Goal: Task Accomplishment & Management: Manage account settings

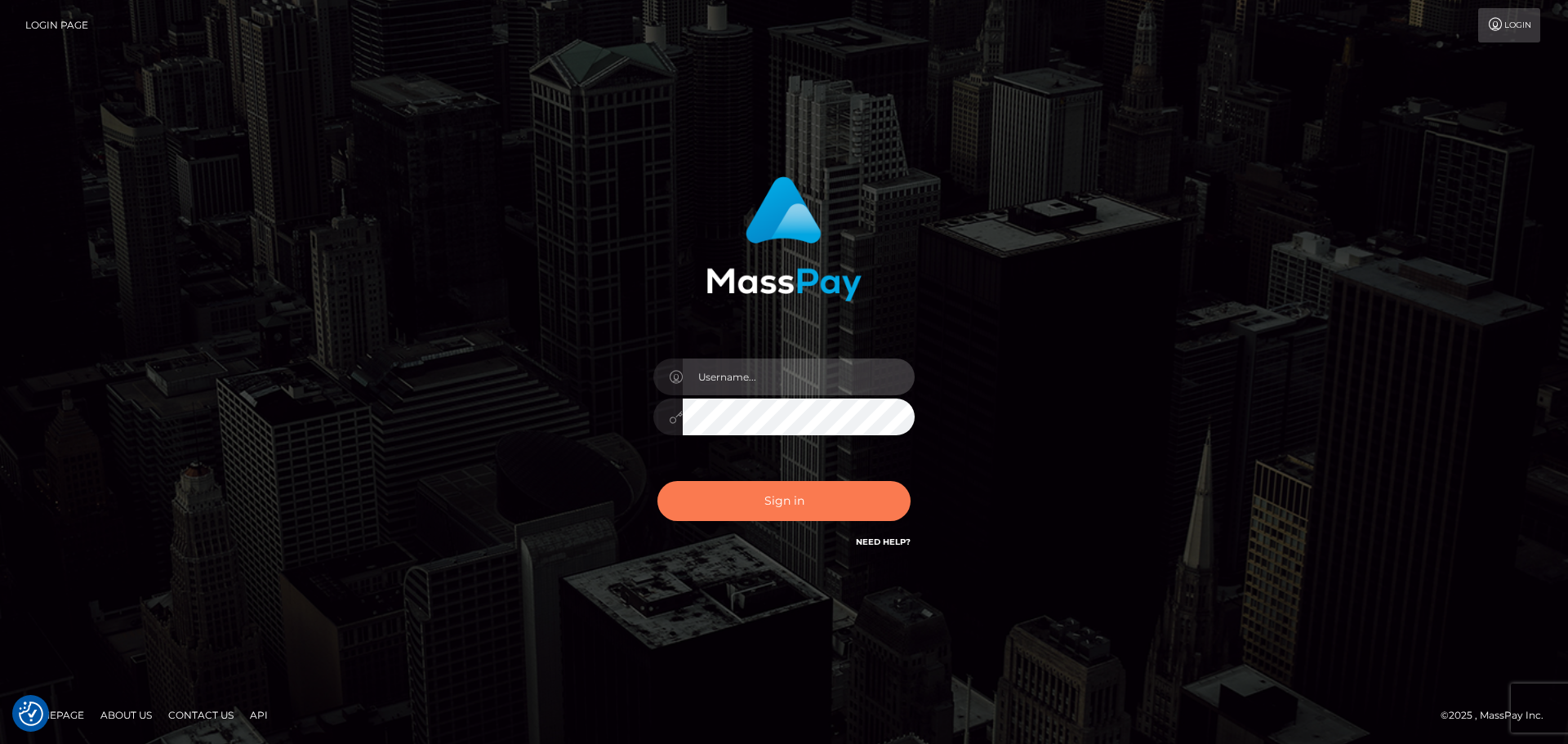
type input "constantin.mp"
click at [825, 510] on button "Sign in" at bounding box center [784, 501] width 253 height 40
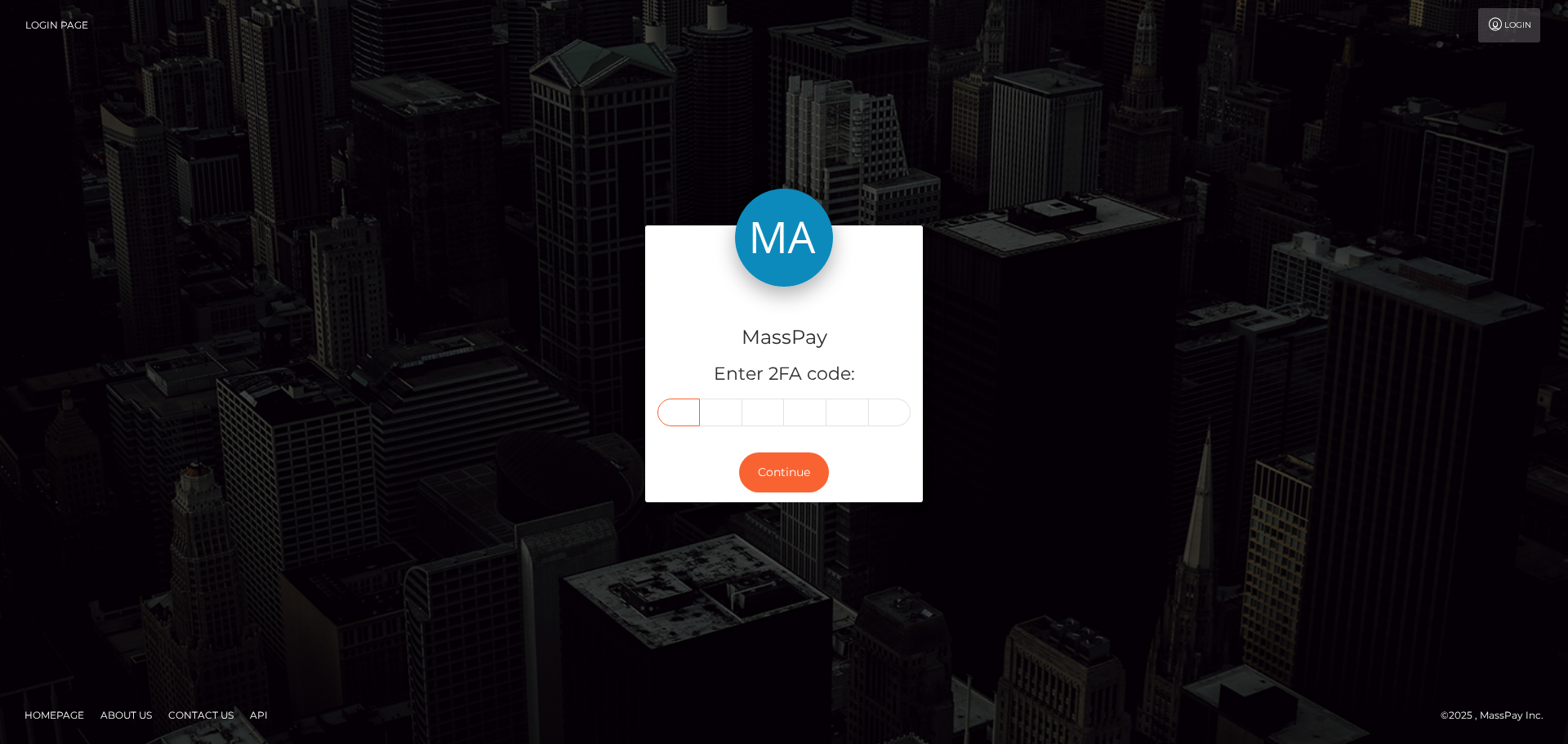
click at [685, 408] on input "text" at bounding box center [678, 412] width 43 height 27
type input "0"
type input "3"
type input "8"
type input "6"
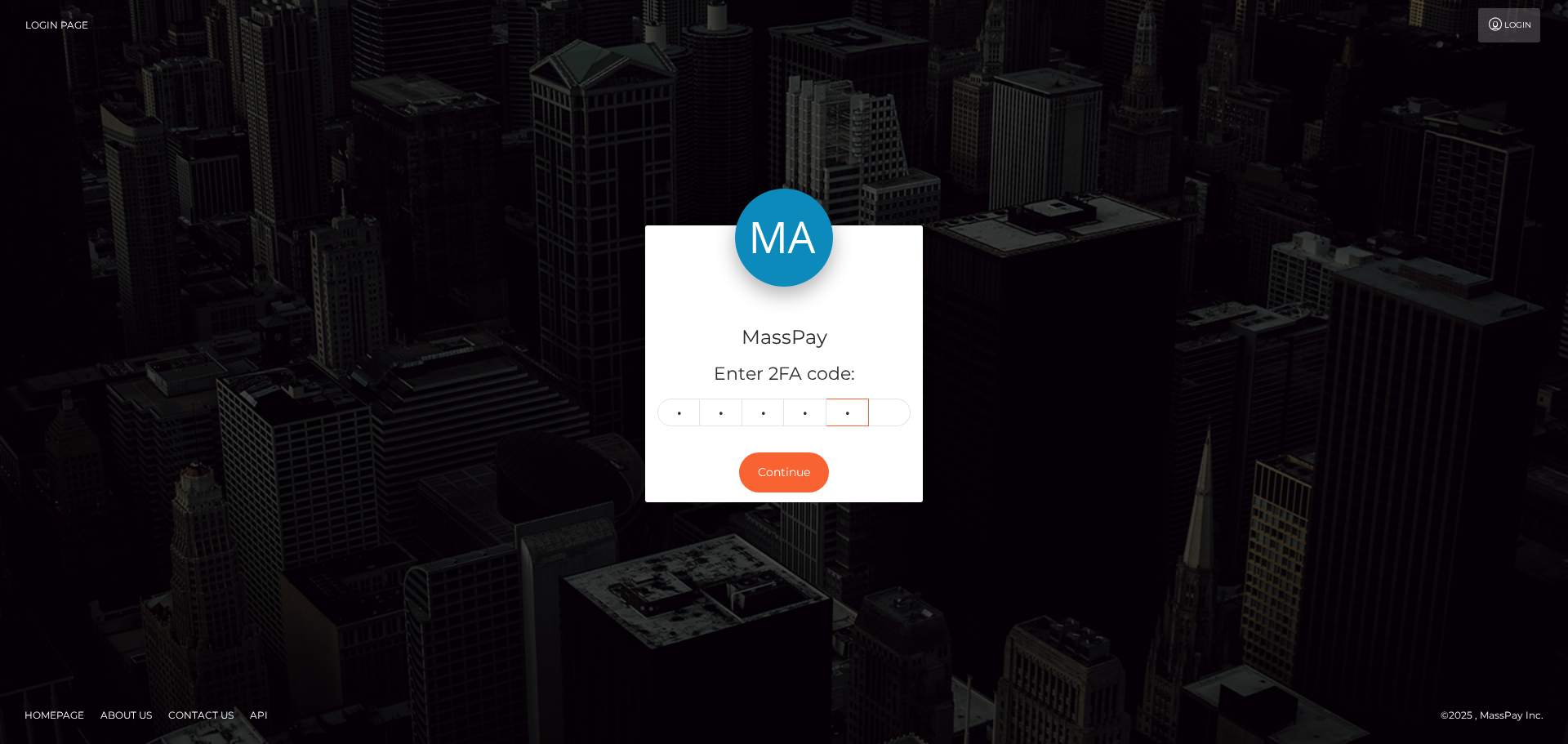
type input "8"
type input "6"
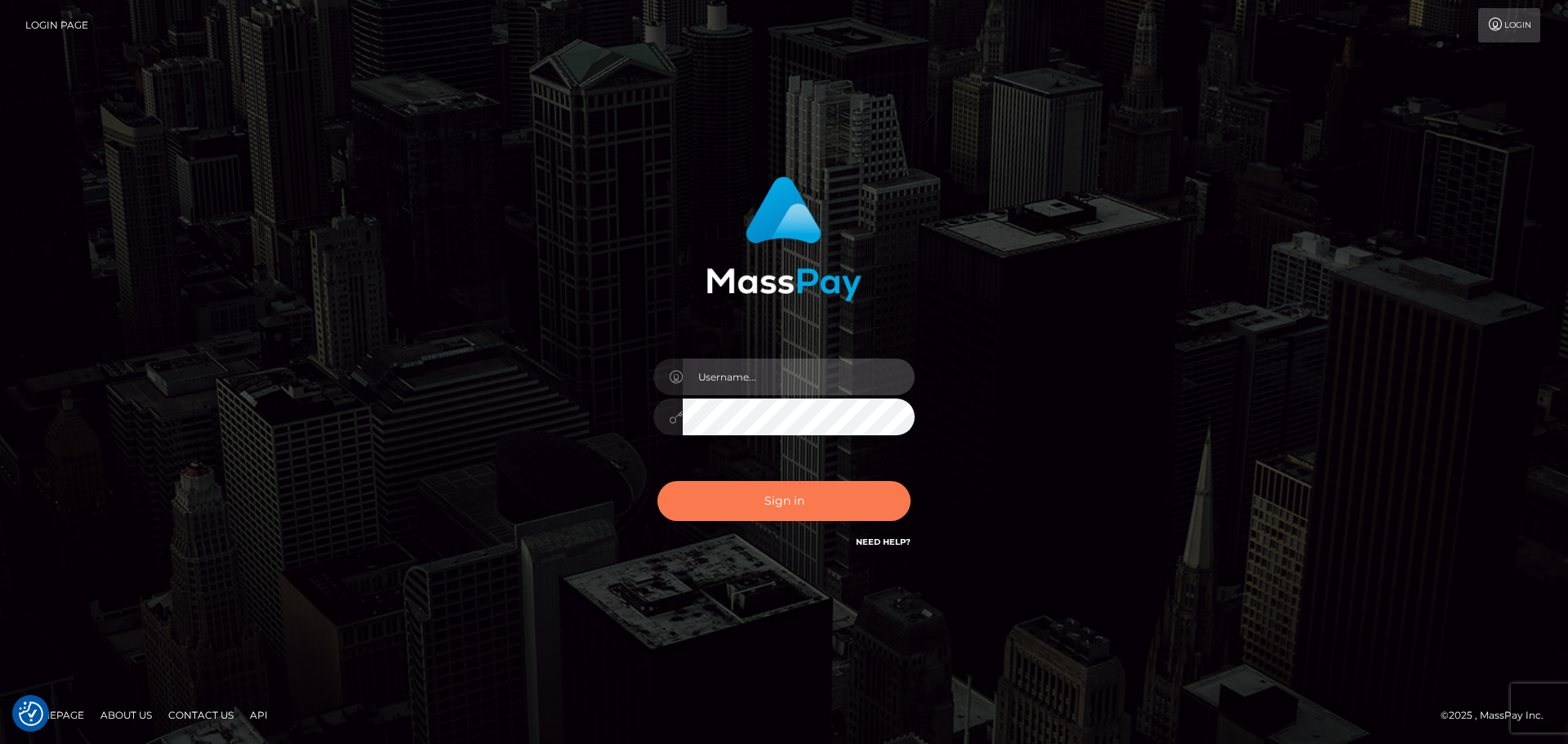
type input "[DOMAIN_NAME]"
click at [763, 493] on button "Sign in" at bounding box center [784, 501] width 253 height 40
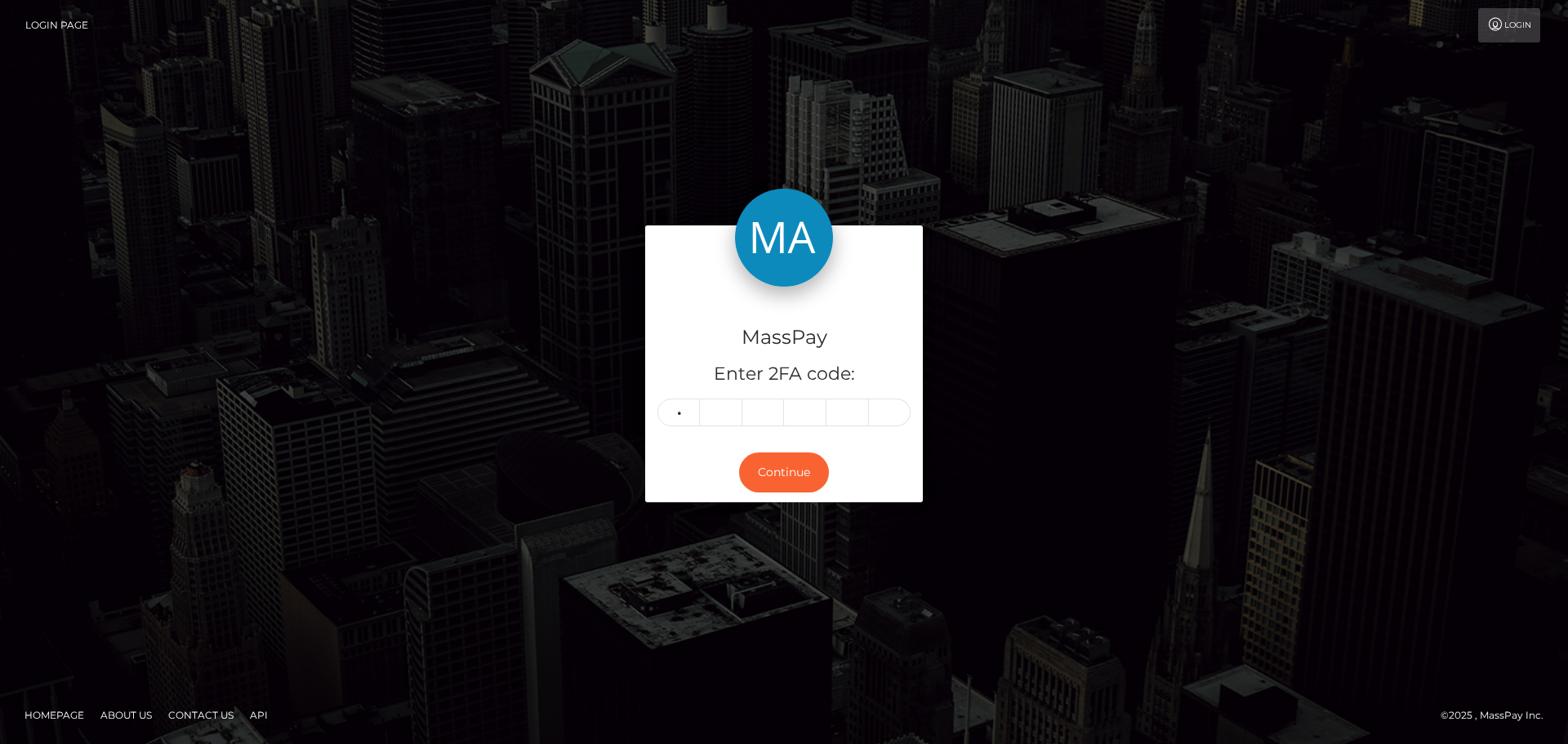
type input "0"
type input "3"
type input "8"
type input "6"
type input "8"
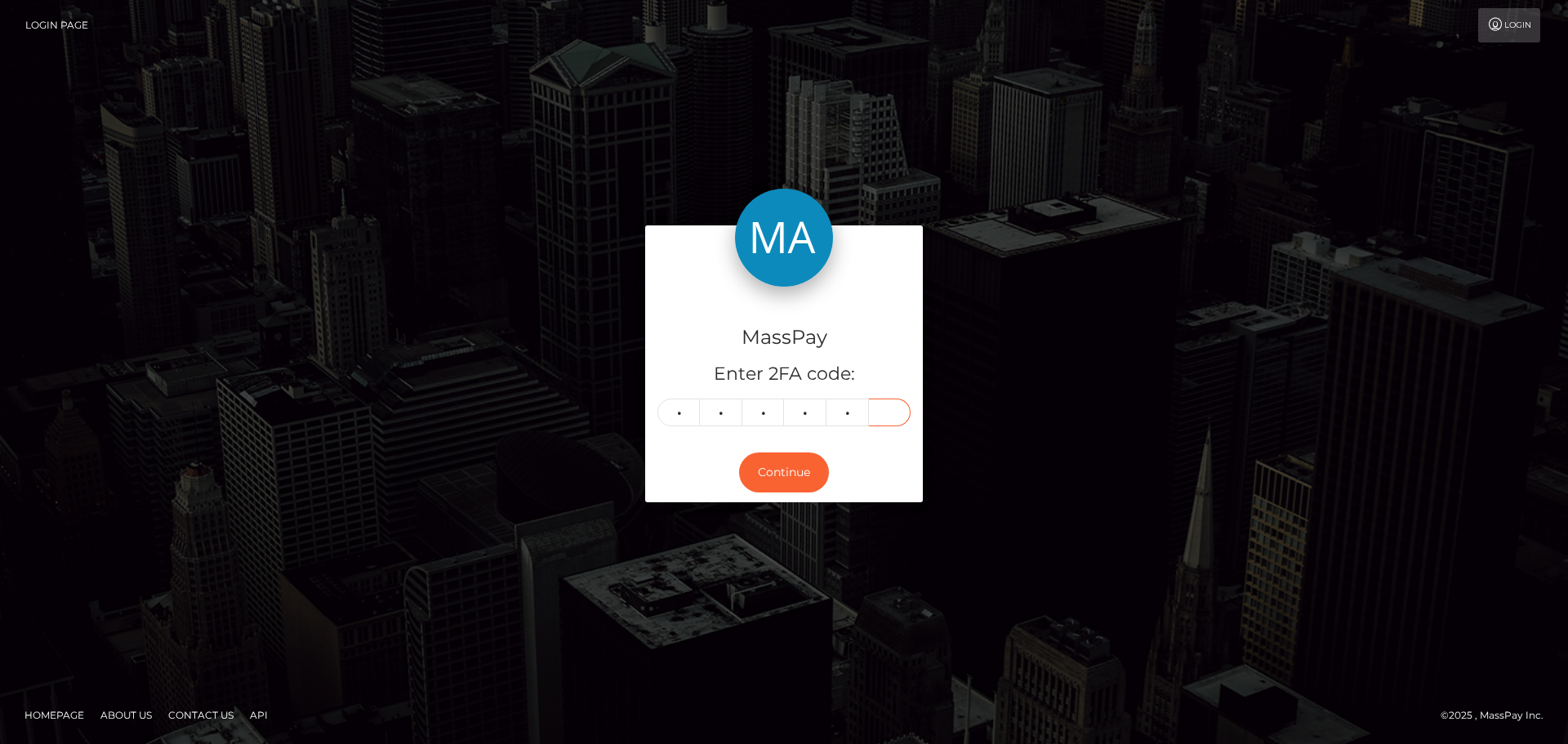
type input "6"
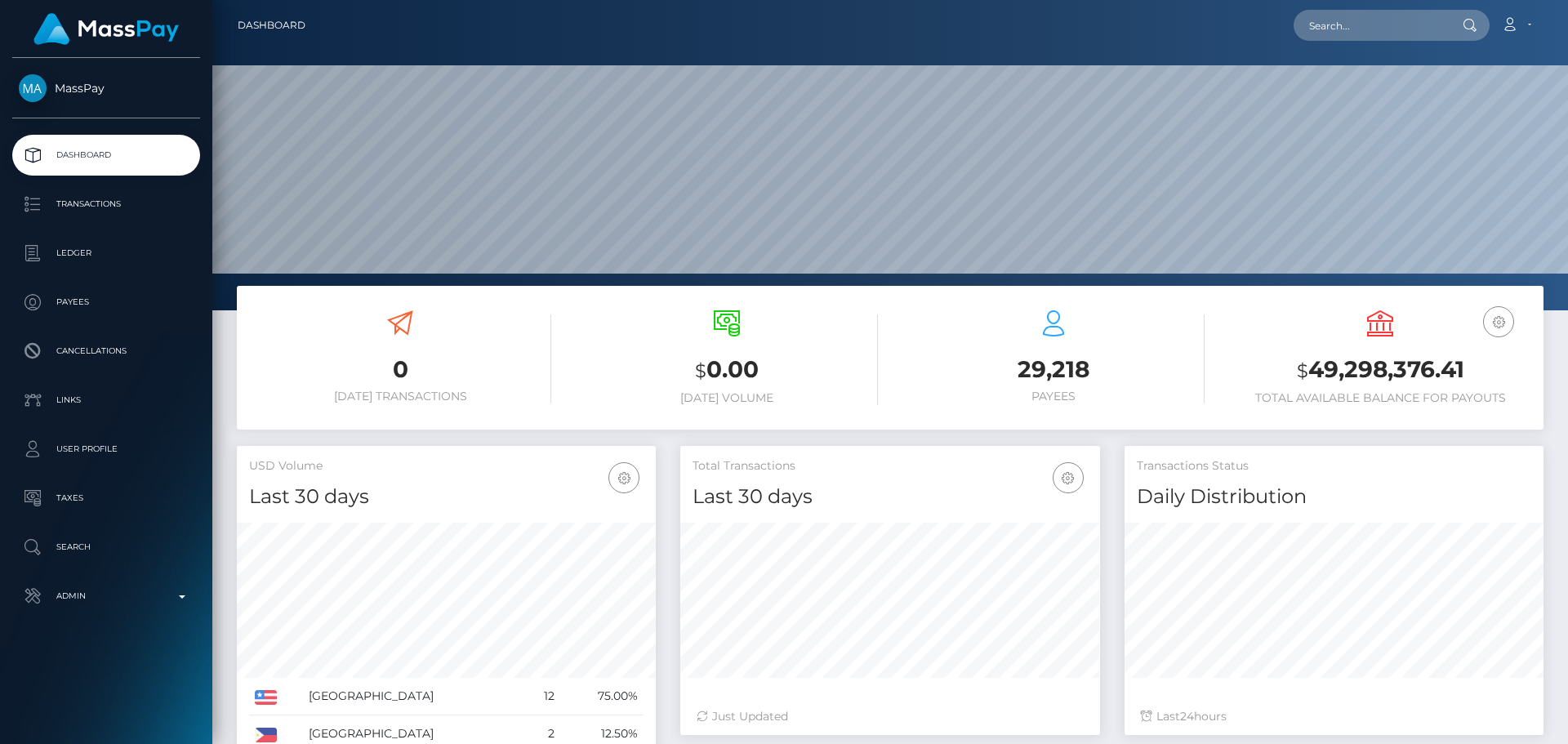
scroll to position [290, 419]
click at [1357, 26] on input "text" at bounding box center [1370, 25] width 153 height 31
paste input "814079657795137536"
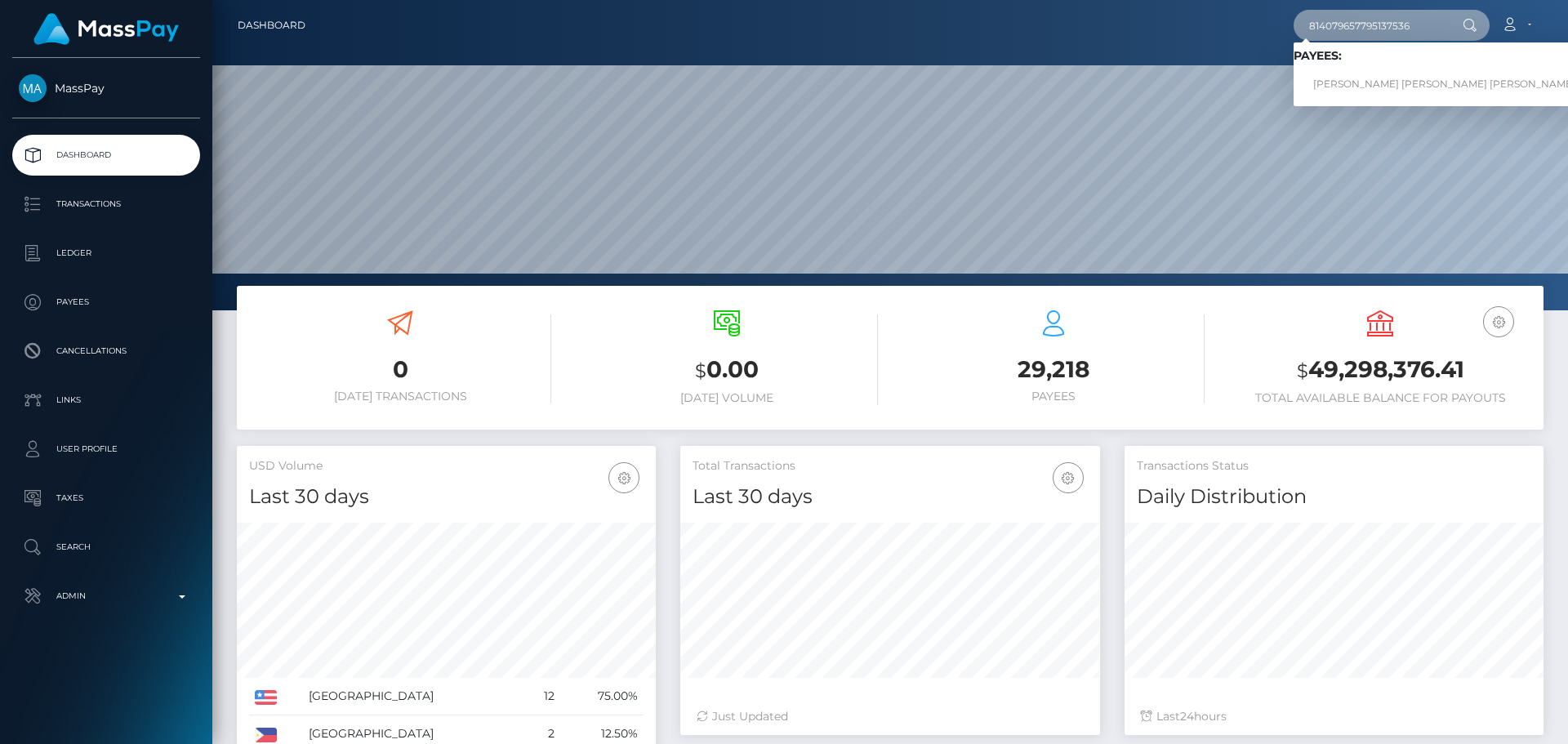
type input "814079657795137536"
click at [1361, 74] on link "Lily May Holloway Davies" at bounding box center [1444, 84] width 301 height 30
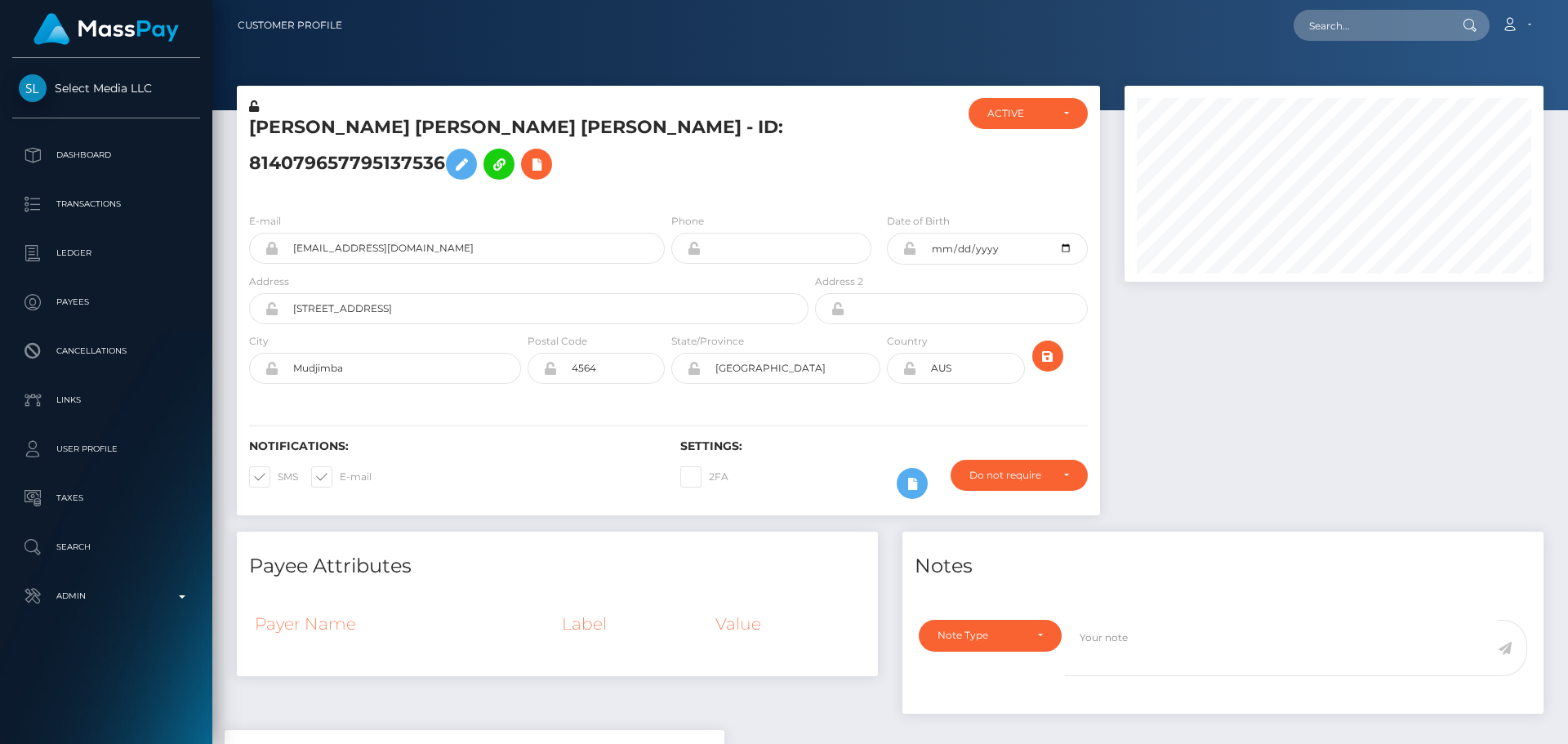
scroll to position [196, 419]
click at [731, 187] on h5 "Lily May Holloway Davies - ID: 814079657795137536" at bounding box center [524, 151] width 551 height 73
click at [713, 185] on h5 "Lily May Holloway Davies - ID: 814079657795137536" at bounding box center [524, 151] width 551 height 73
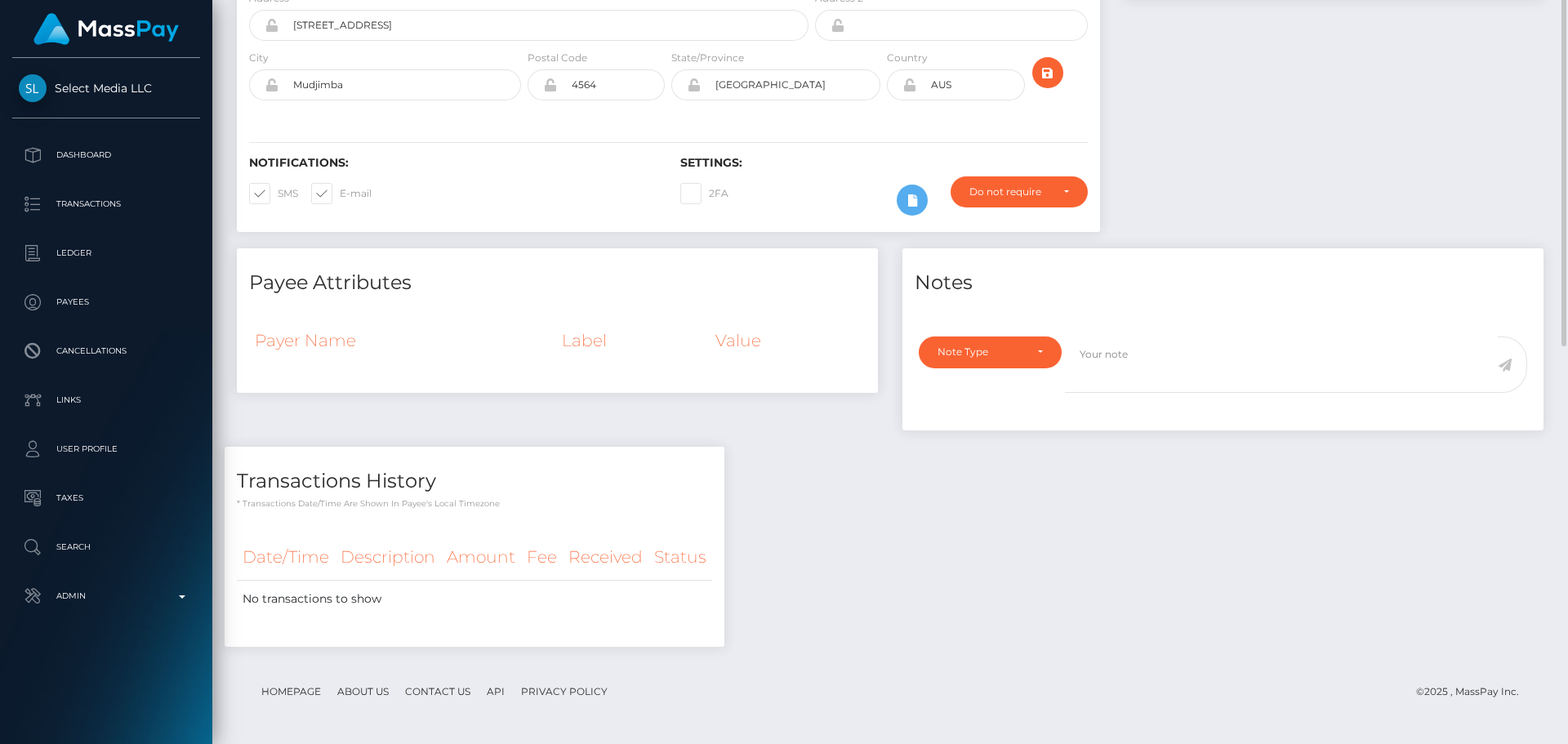
scroll to position [0, 0]
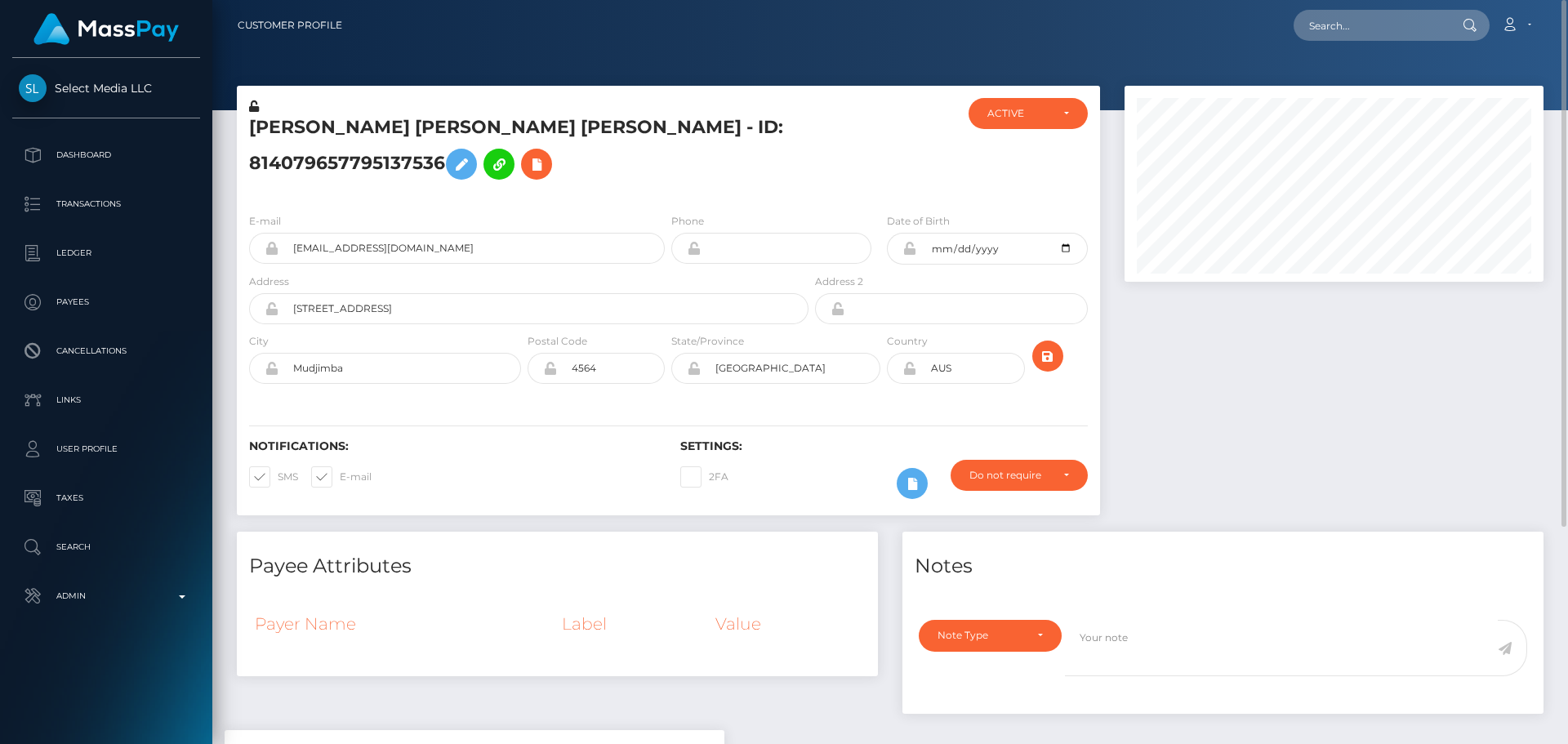
click at [852, 190] on div at bounding box center [884, 150] width 144 height 102
click at [859, 187] on div at bounding box center [884, 150] width 144 height 102
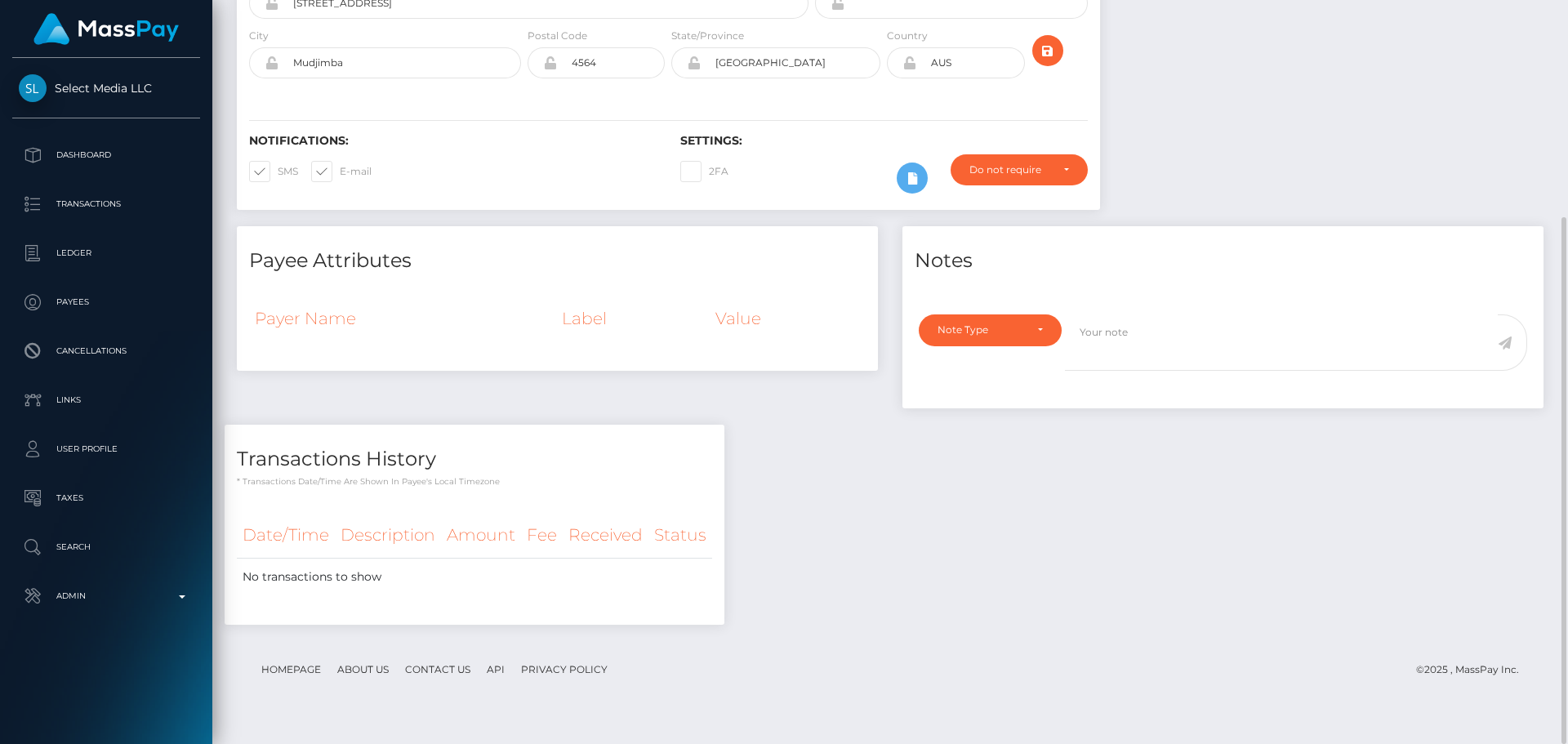
scroll to position [142, 0]
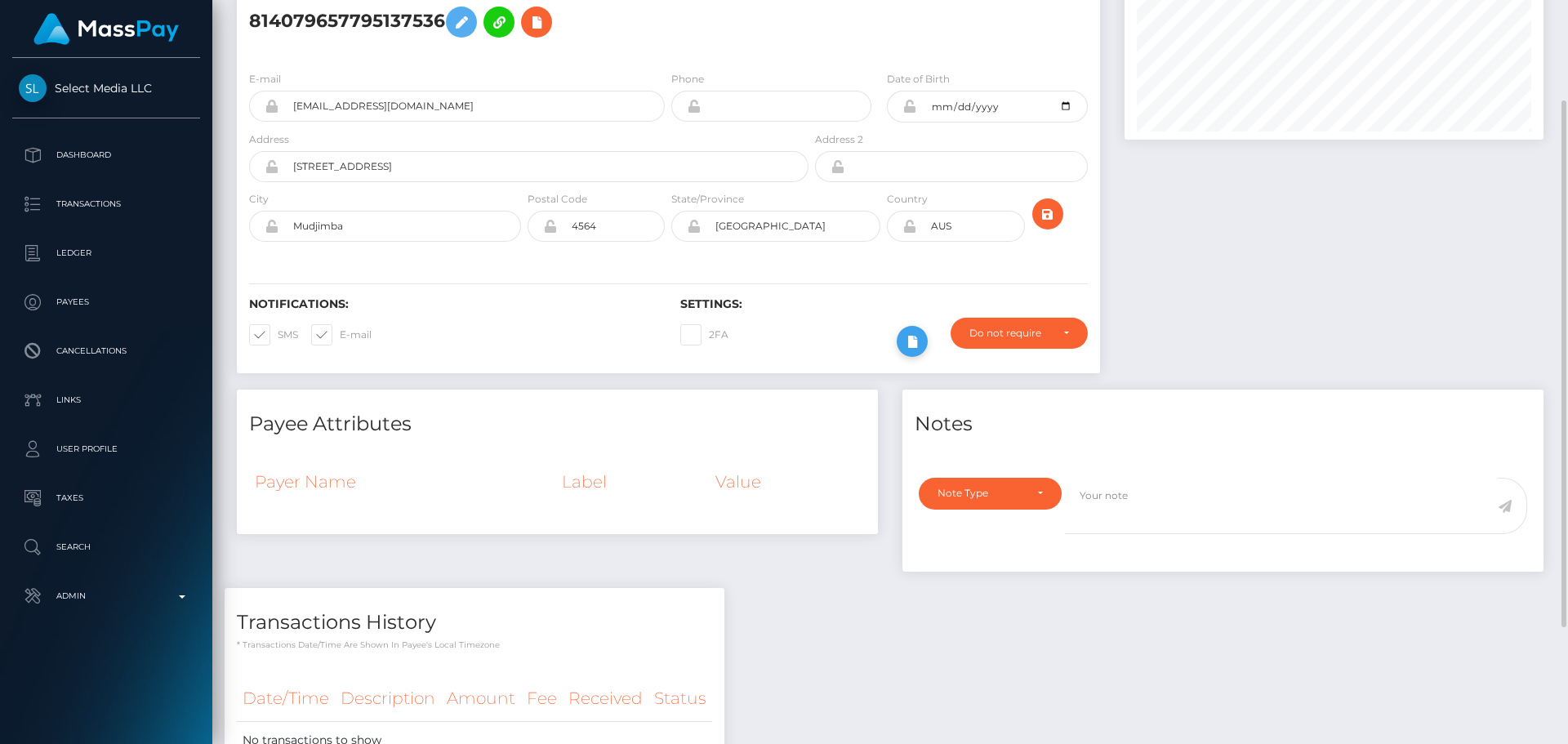
click at [913, 352] on icon at bounding box center [911, 342] width 20 height 21
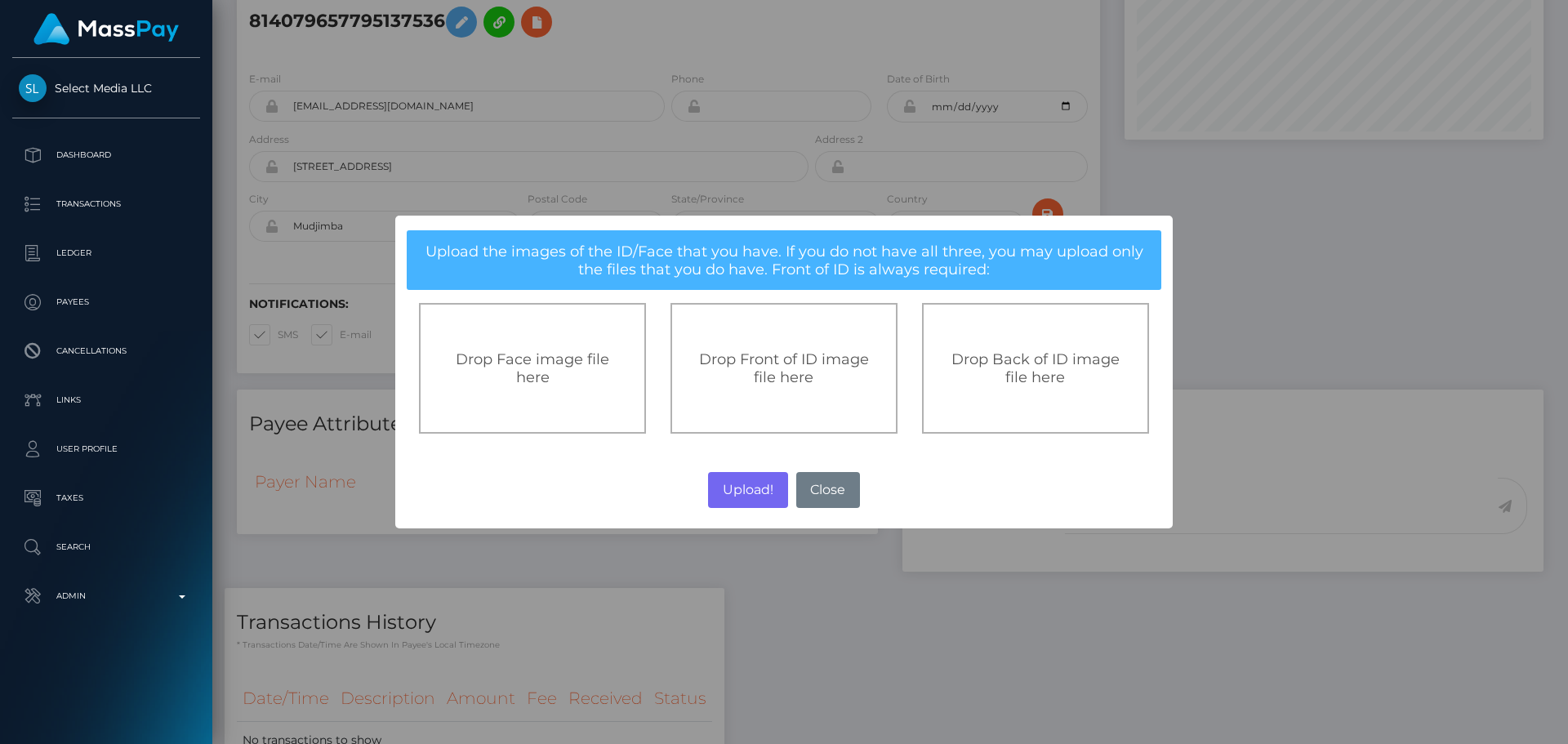
click at [811, 336] on div "Drop Front of ID image file here" at bounding box center [784, 368] width 227 height 131
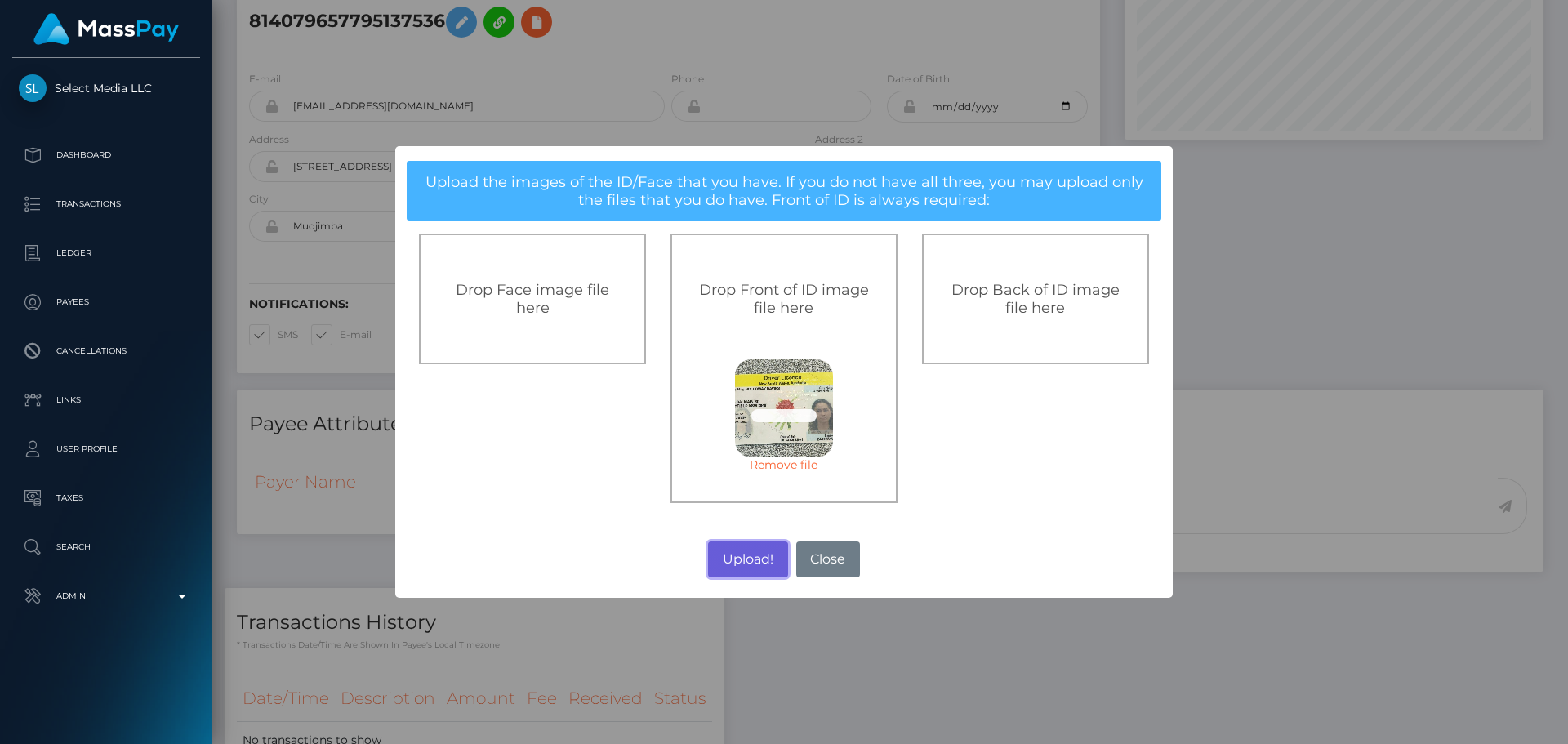
click at [747, 560] on button "Upload!" at bounding box center [748, 559] width 79 height 36
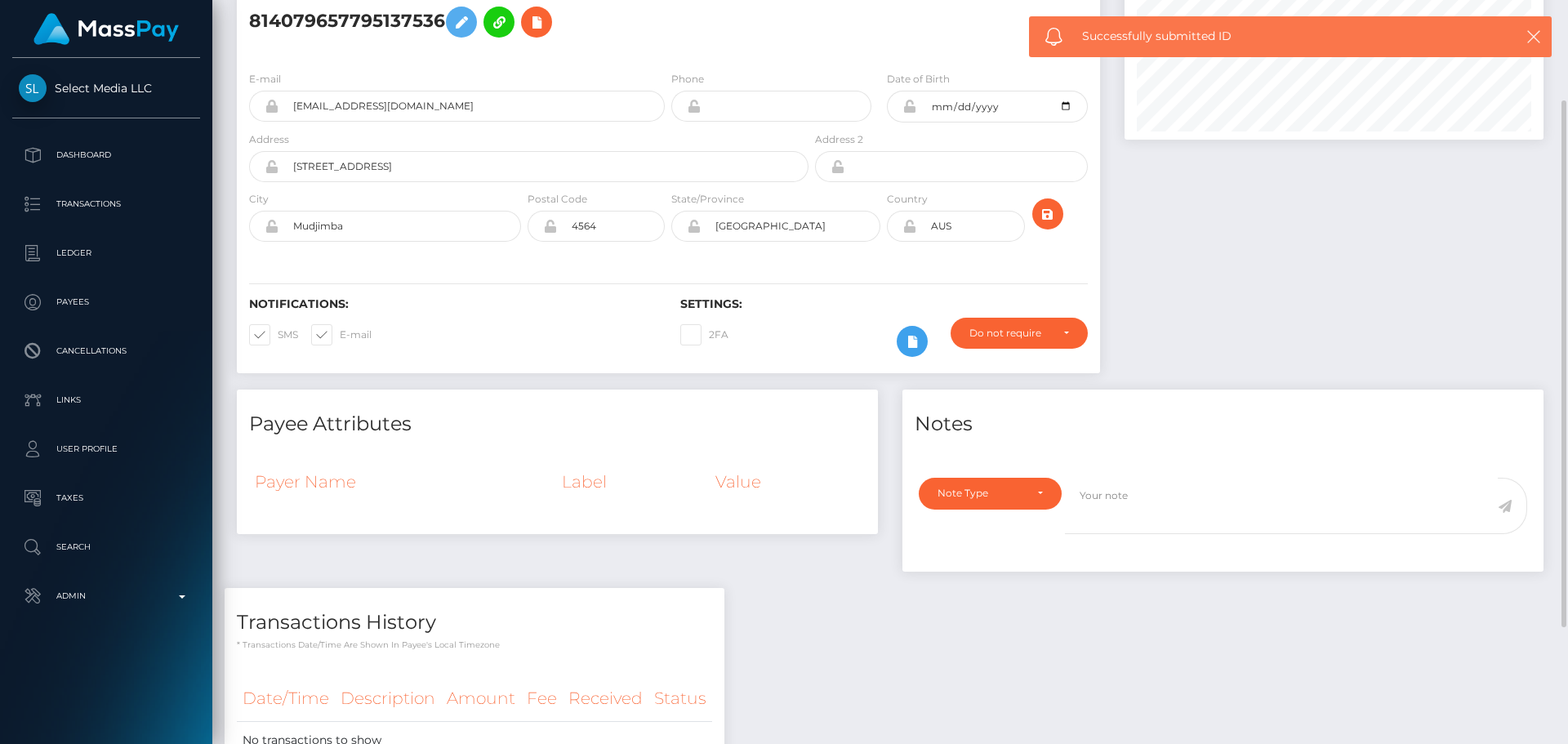
scroll to position [0, 0]
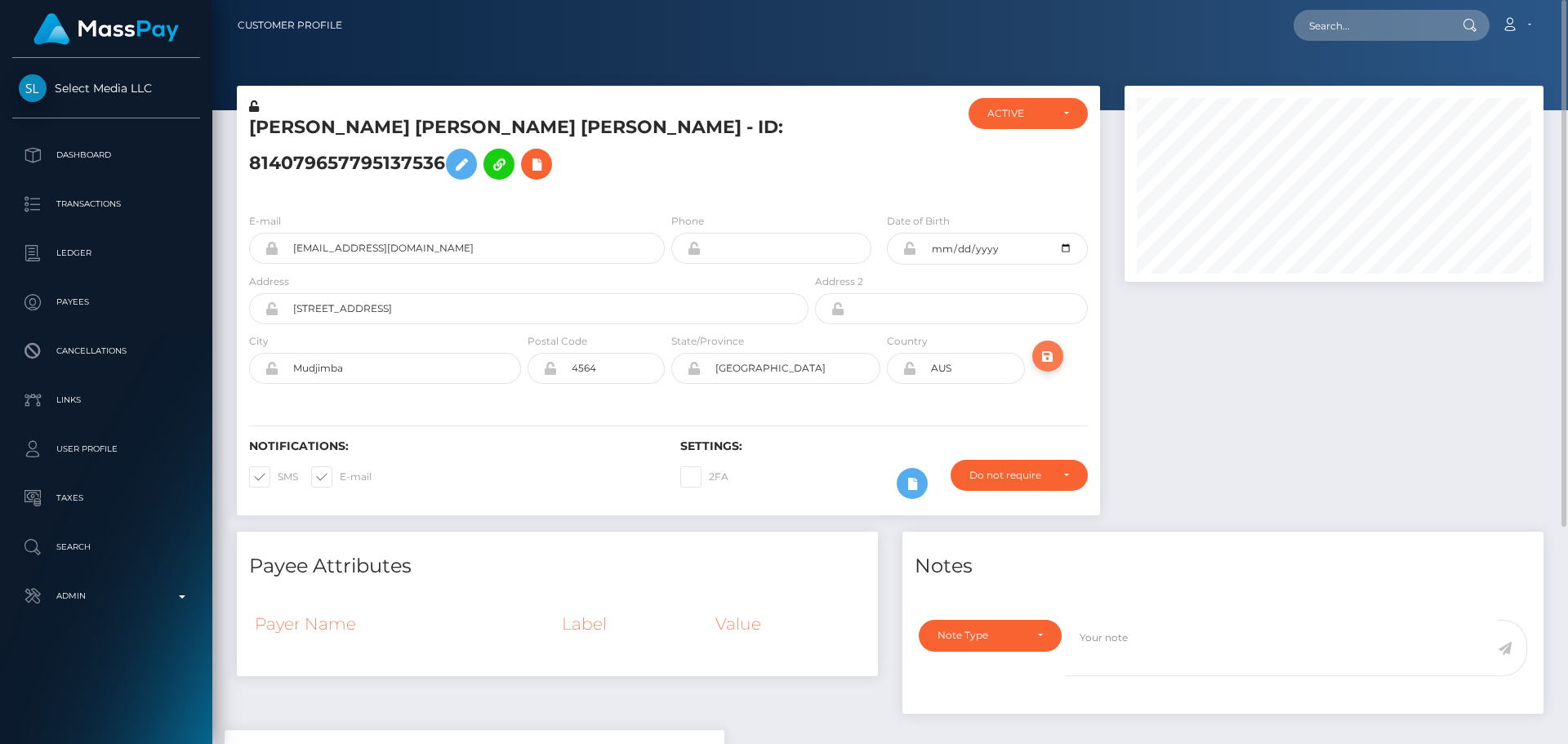
click at [1048, 366] on icon "submit" at bounding box center [1048, 357] width 20 height 21
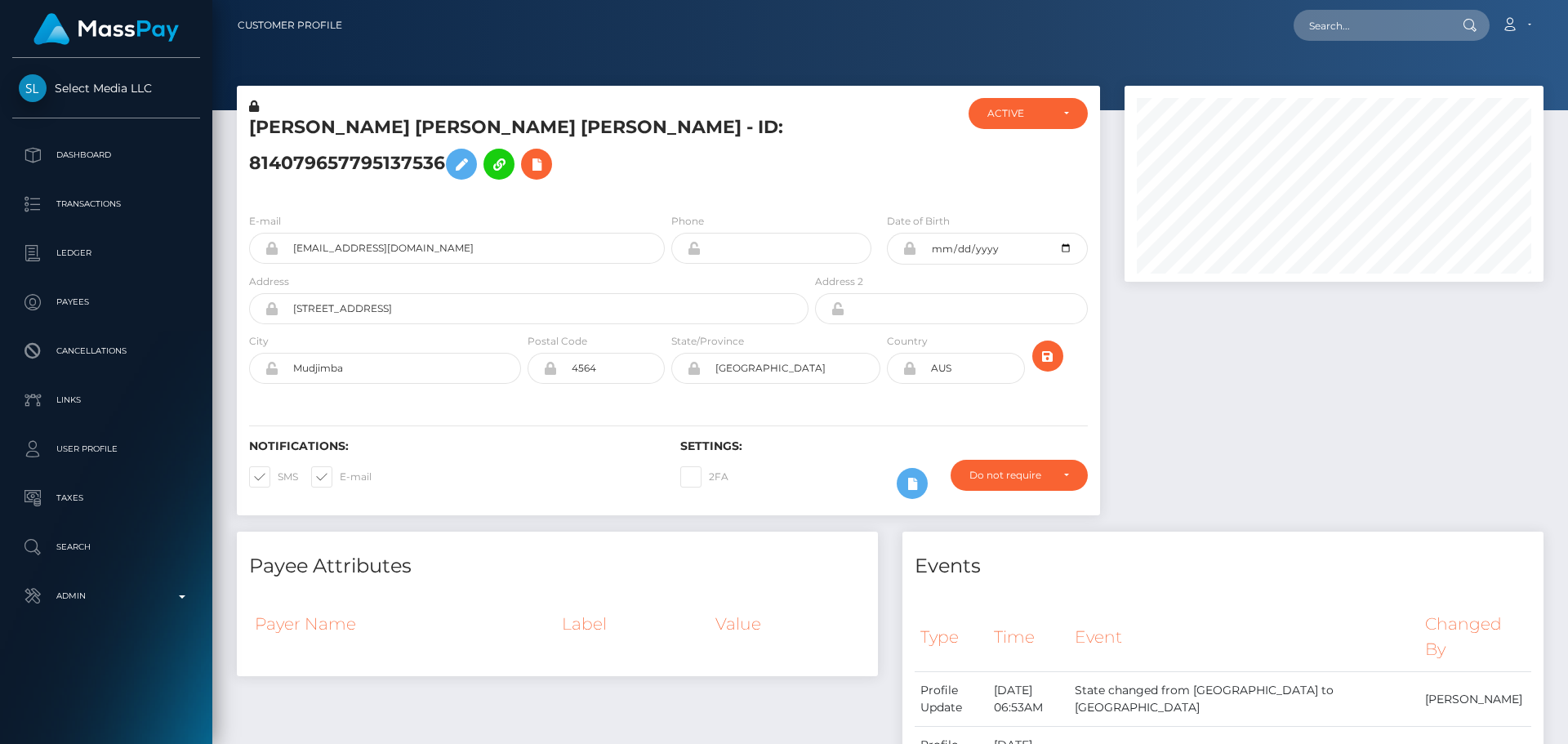
scroll to position [196, 419]
click at [677, 182] on h5 "[PERSON_NAME] [PERSON_NAME] [PERSON_NAME] - ID: 814079657795137536" at bounding box center [524, 151] width 551 height 73
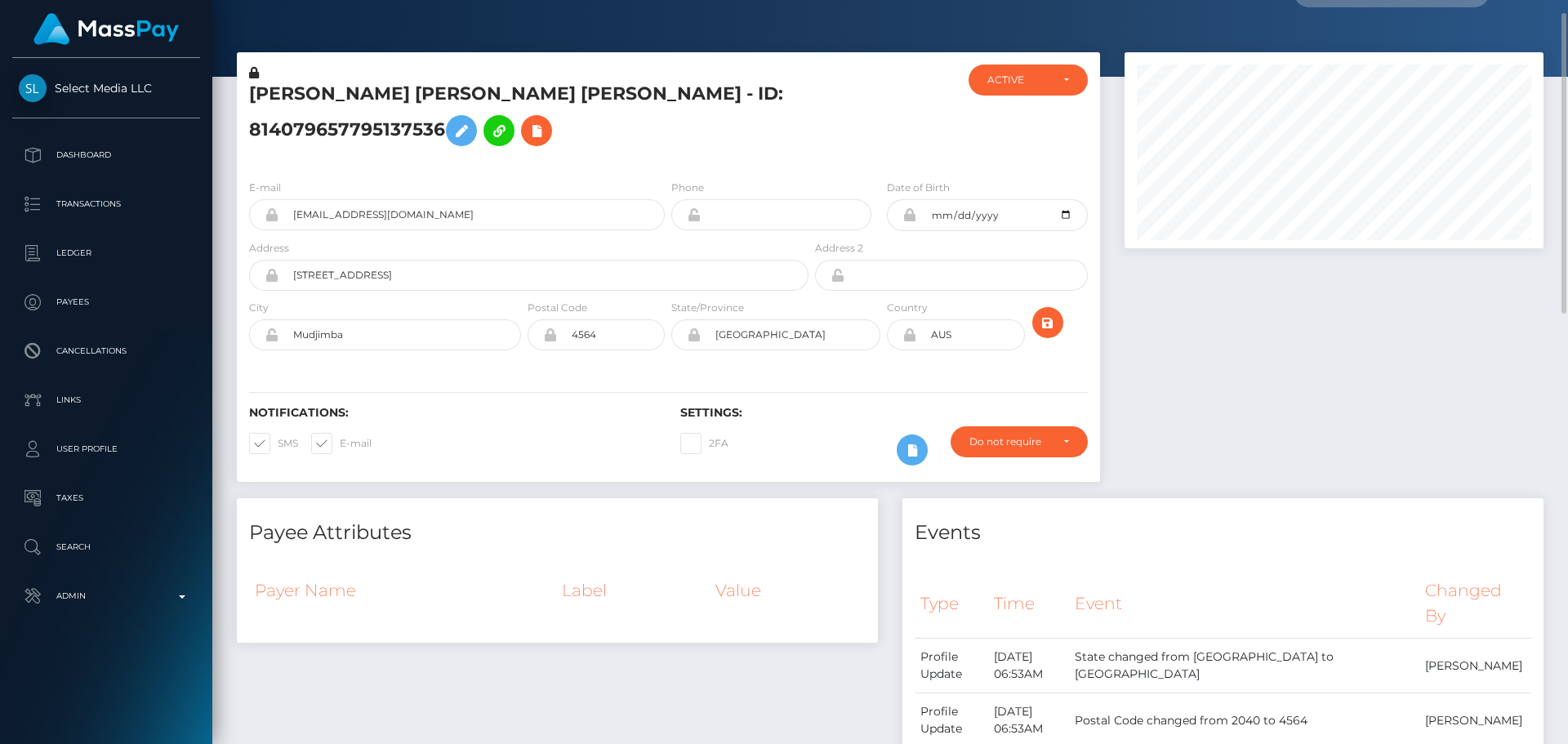
scroll to position [0, 0]
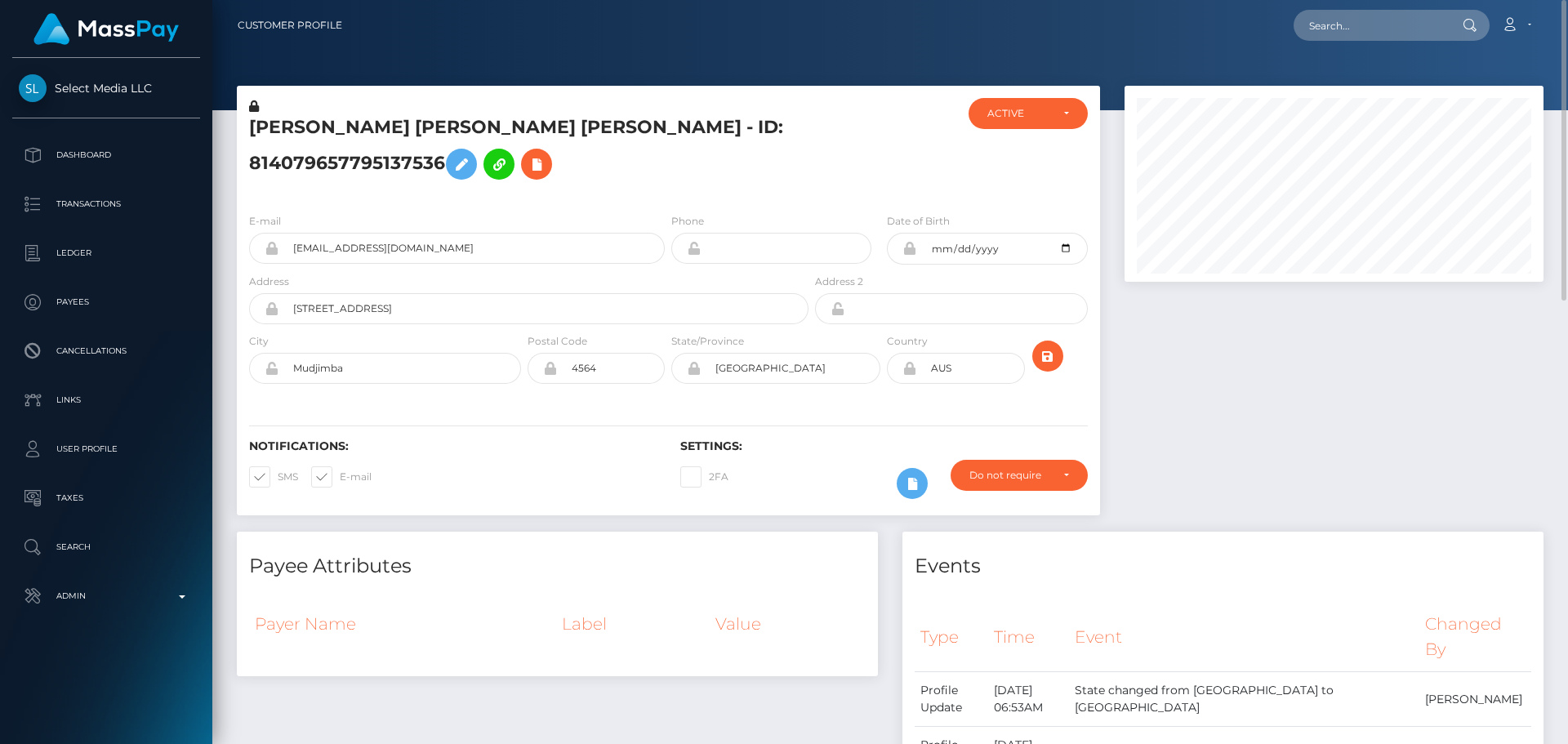
click at [254, 108] on icon at bounding box center [254, 106] width 9 height 11
click at [451, 157] on icon at bounding box center [461, 165] width 20 height 21
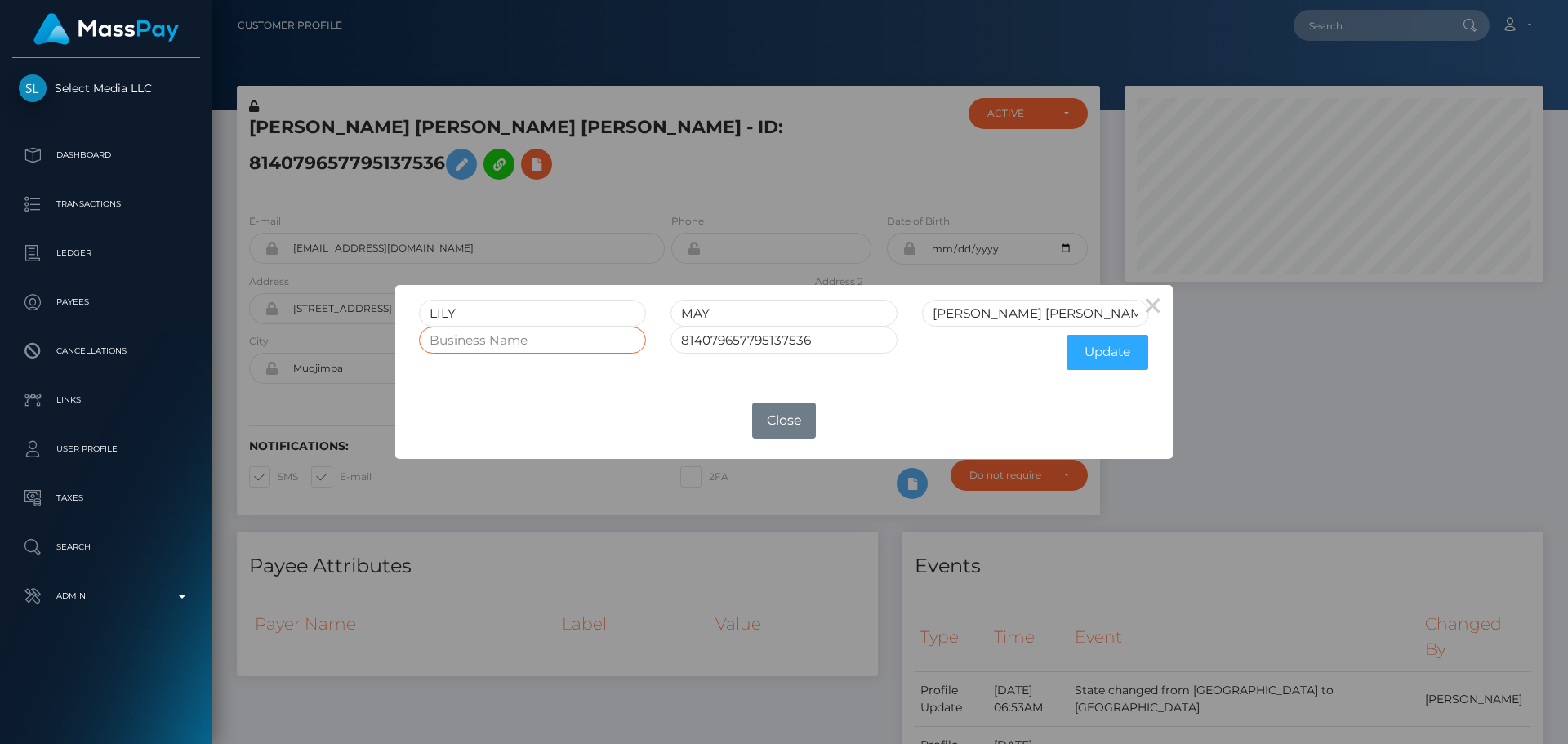
click at [599, 338] on input "text" at bounding box center [533, 340] width 227 height 27
paste input "FAEPLAY PTY LTD"
type input "FAEPLAY PTY LTD"
click at [1117, 354] on button "Update" at bounding box center [1107, 352] width 81 height 35
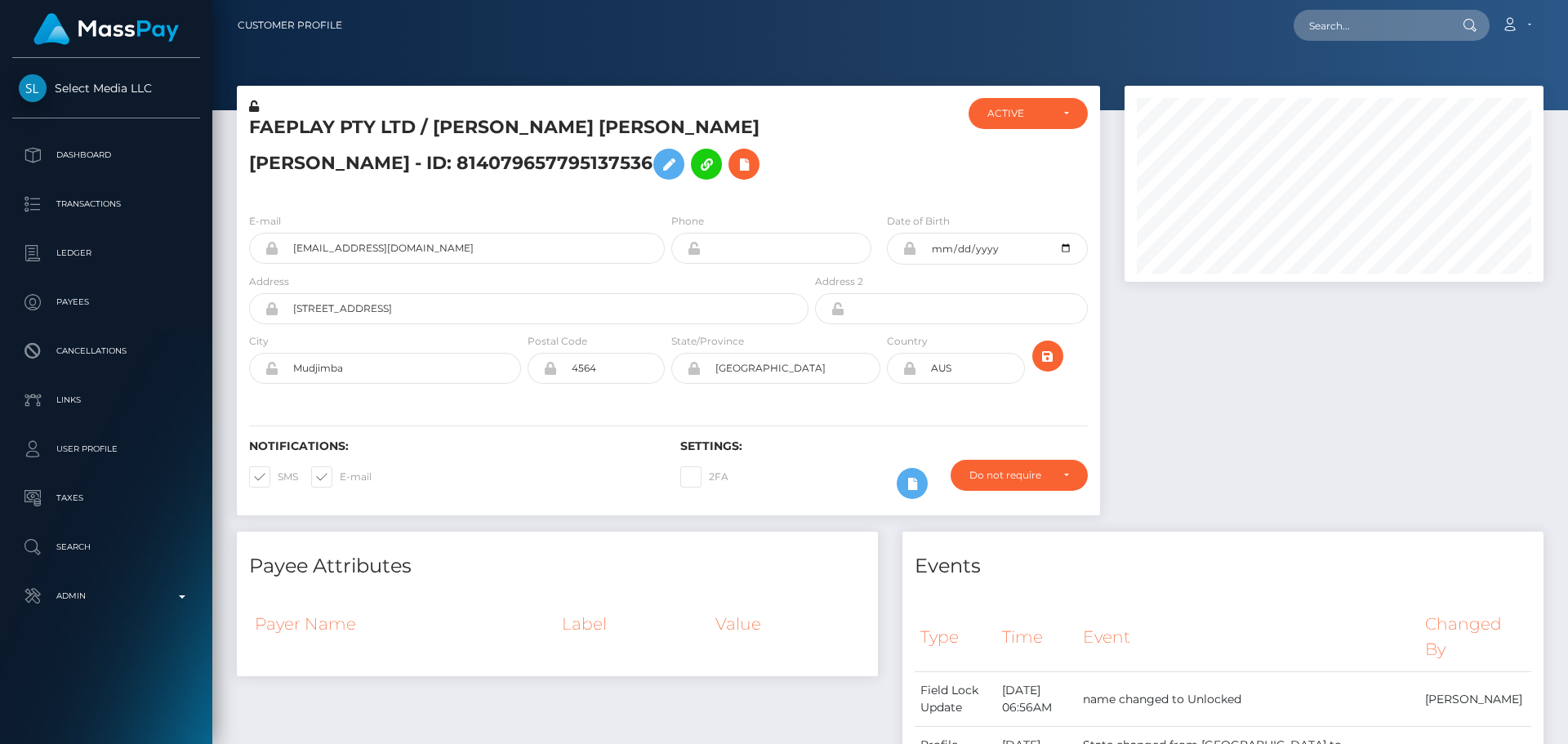
scroll to position [196, 419]
click at [255, 105] on icon at bounding box center [254, 106] width 9 height 11
click at [637, 193] on div "FAEPLAY PTY LTD / [PERSON_NAME] [PERSON_NAME] [PERSON_NAME] - ID: 8140796577951…" at bounding box center [523, 150] width 574 height 102
click at [734, 165] on icon at bounding box center [744, 165] width 20 height 21
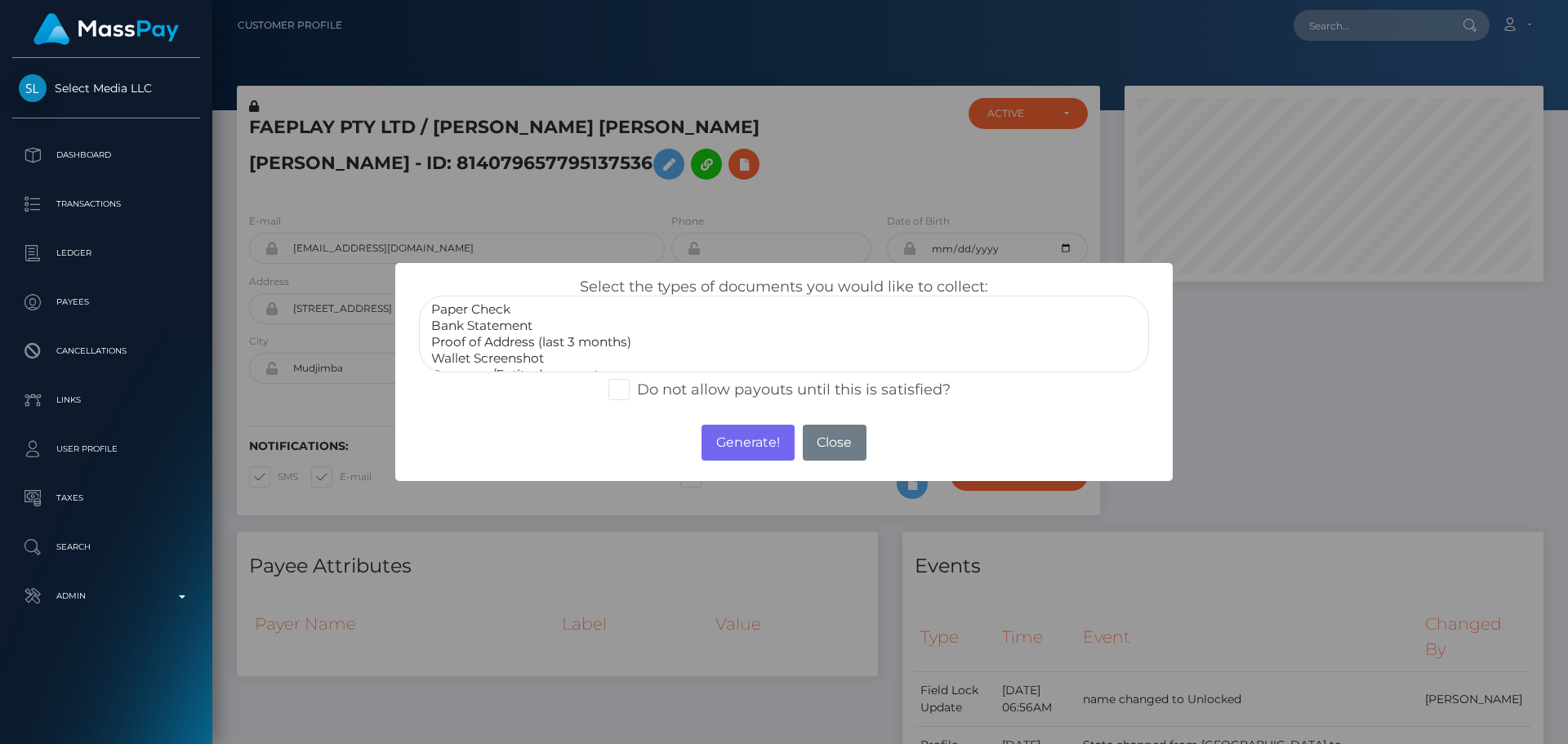
scroll to position [49, 0]
select select "Miscellaneous"
click at [497, 354] on option "Miscellaneous" at bounding box center [784, 358] width 709 height 16
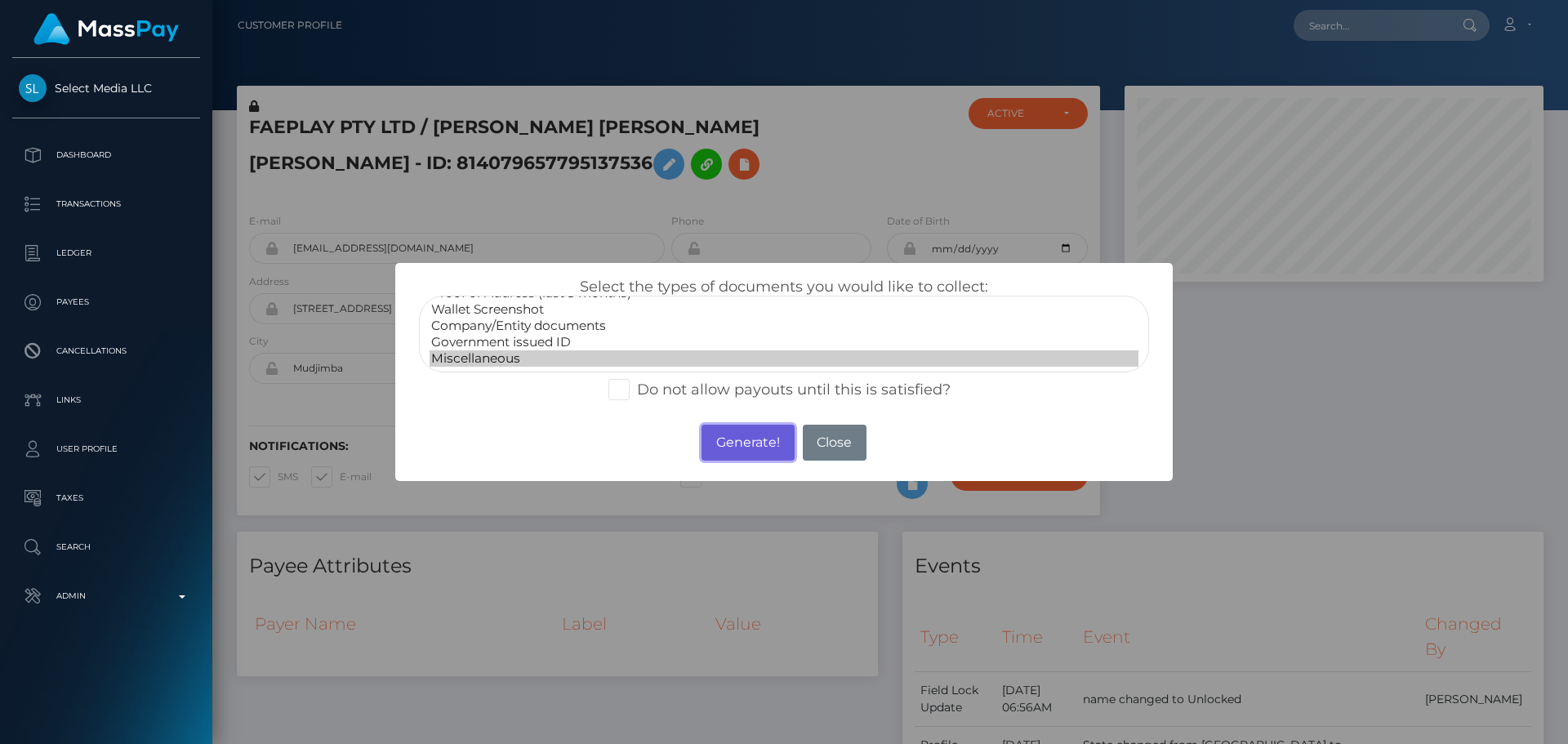
click at [731, 443] on button "Generate!" at bounding box center [747, 443] width 92 height 36
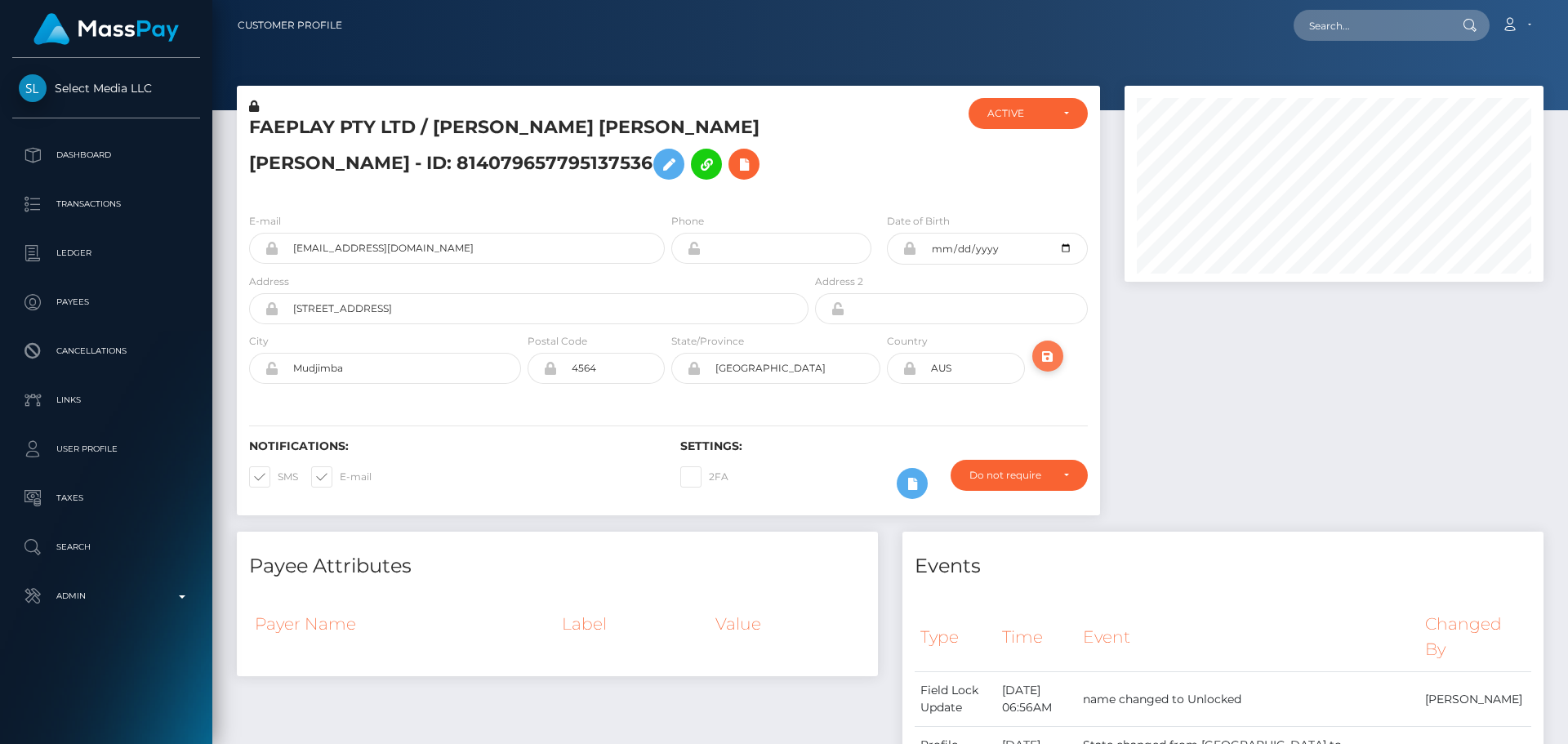
click at [1056, 354] on icon "submit" at bounding box center [1048, 357] width 20 height 21
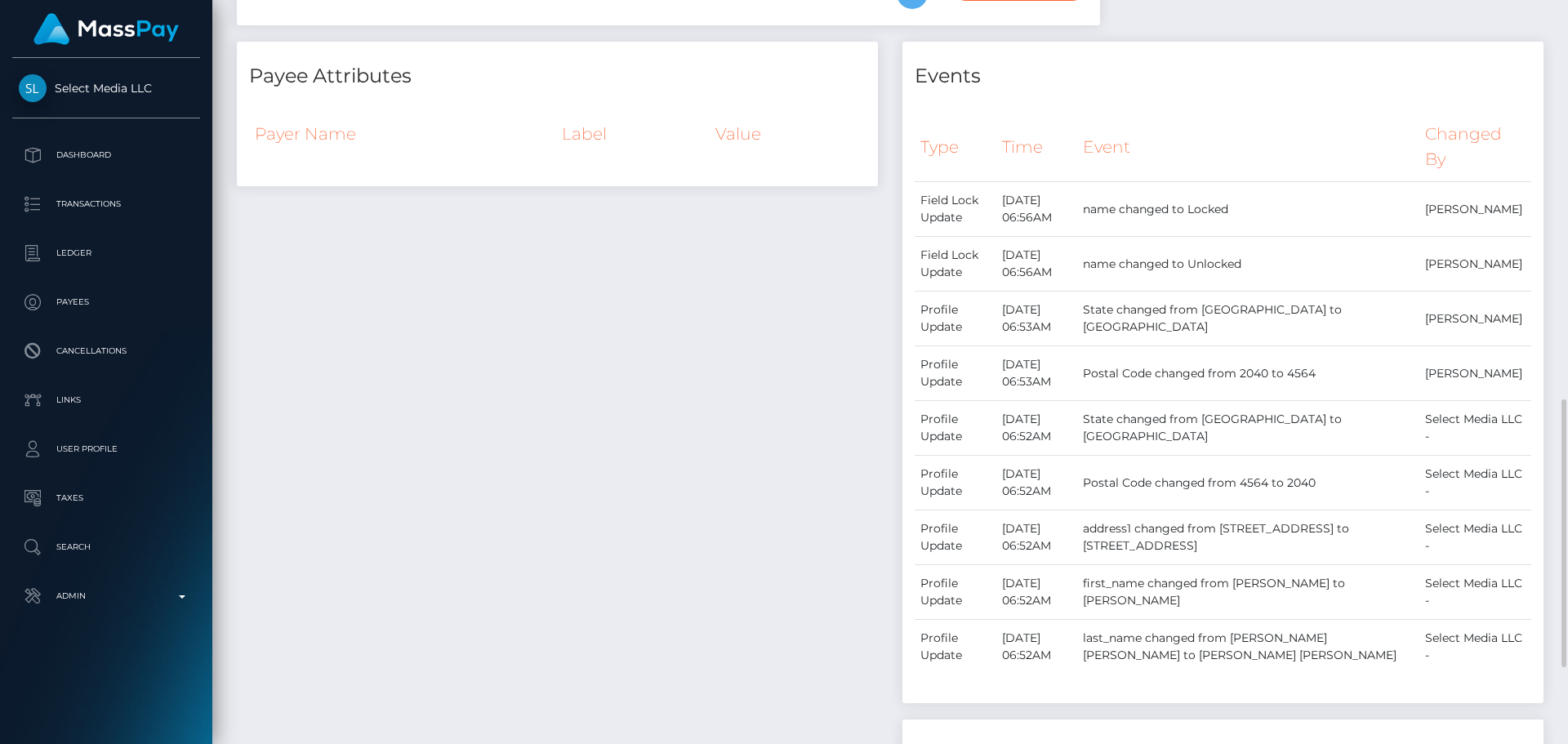
scroll to position [1062, 0]
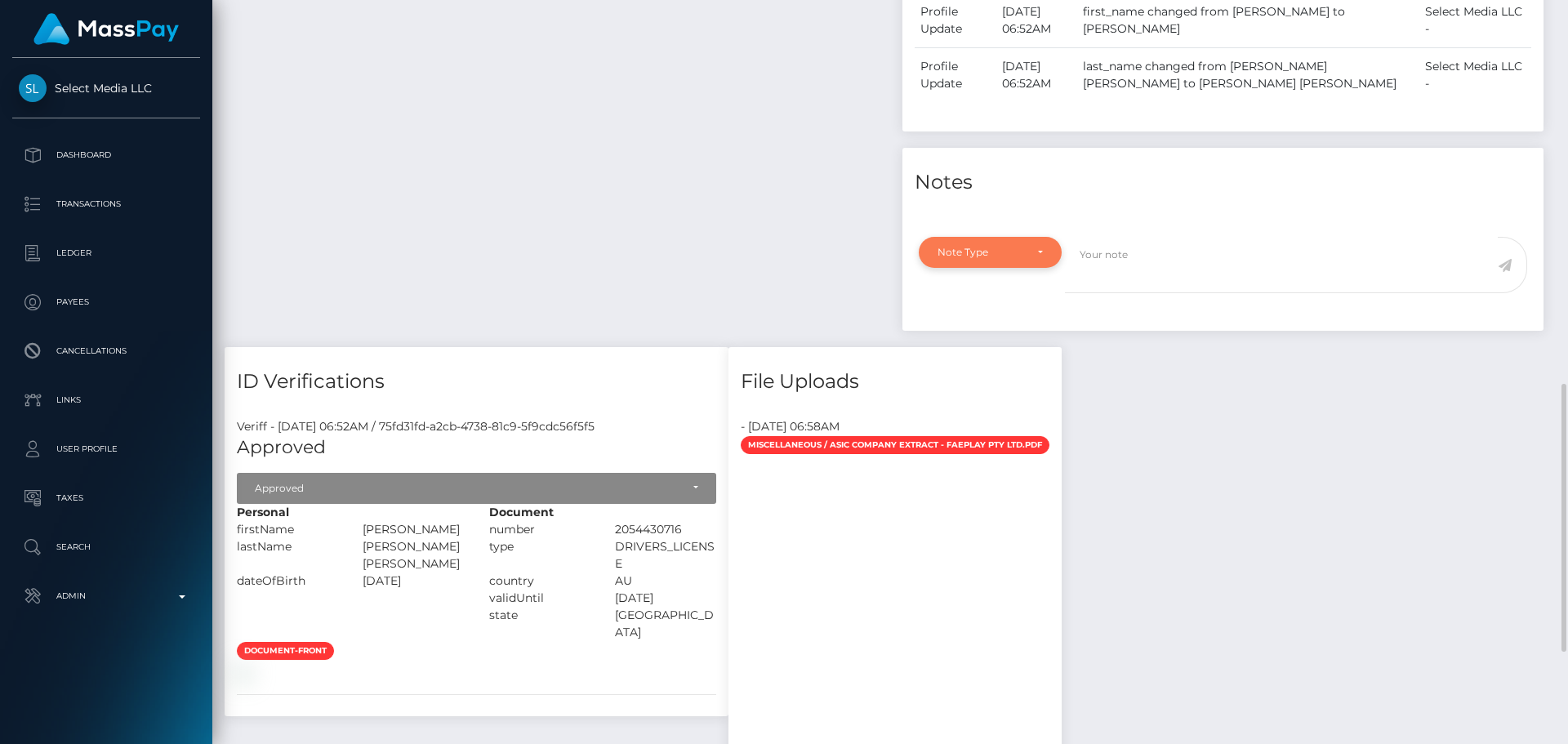
click at [1001, 268] on div "Note Type" at bounding box center [990, 252] width 143 height 31
click at [998, 330] on link "Compliance" at bounding box center [990, 330] width 143 height 30
select select "COMPLIANCE"
click at [1104, 264] on textarea at bounding box center [1280, 265] width 432 height 57
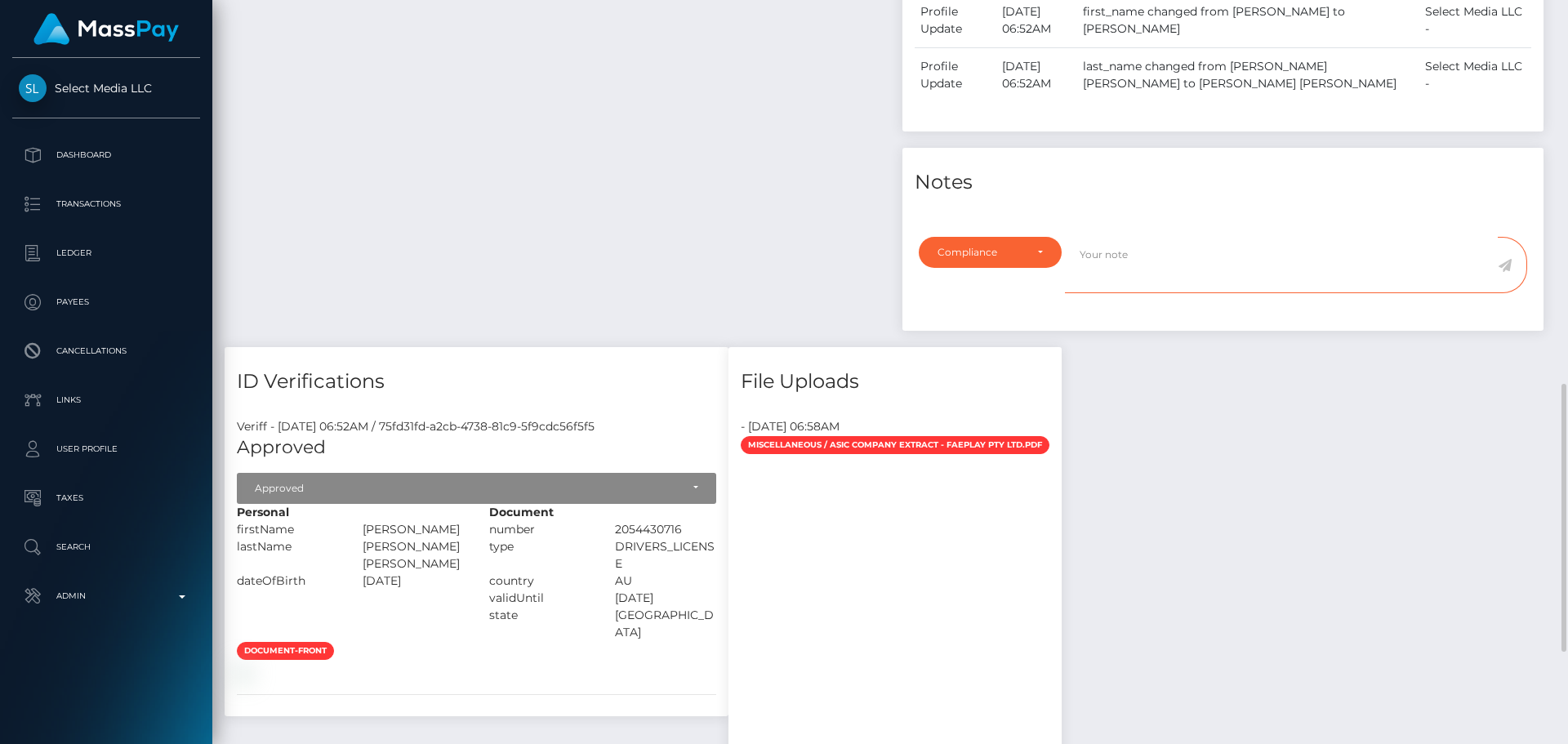
paste textarea "Documents on file for Mount Equinox Inc confirm that Kevin Jeffrey Bennett is a…"
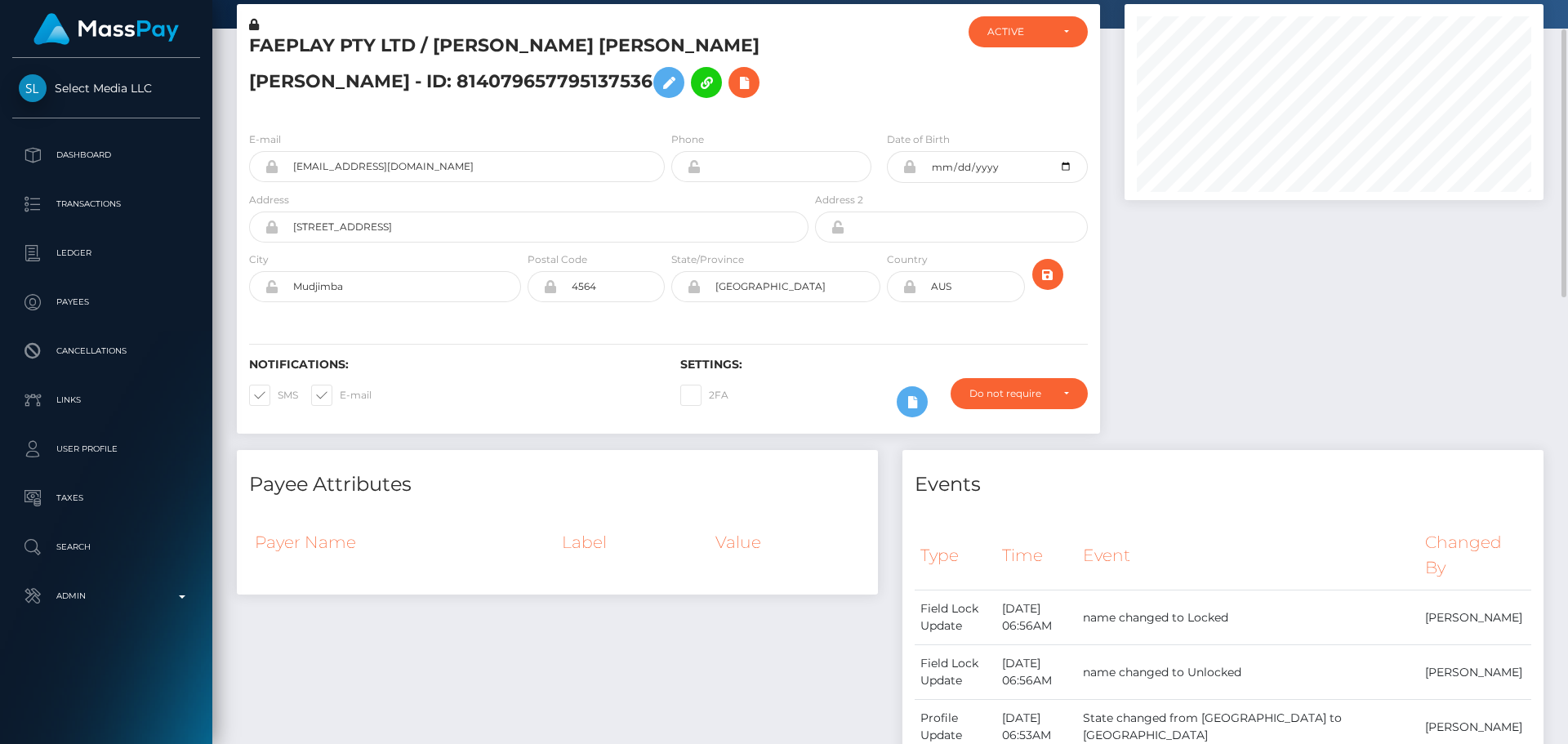
scroll to position [0, 0]
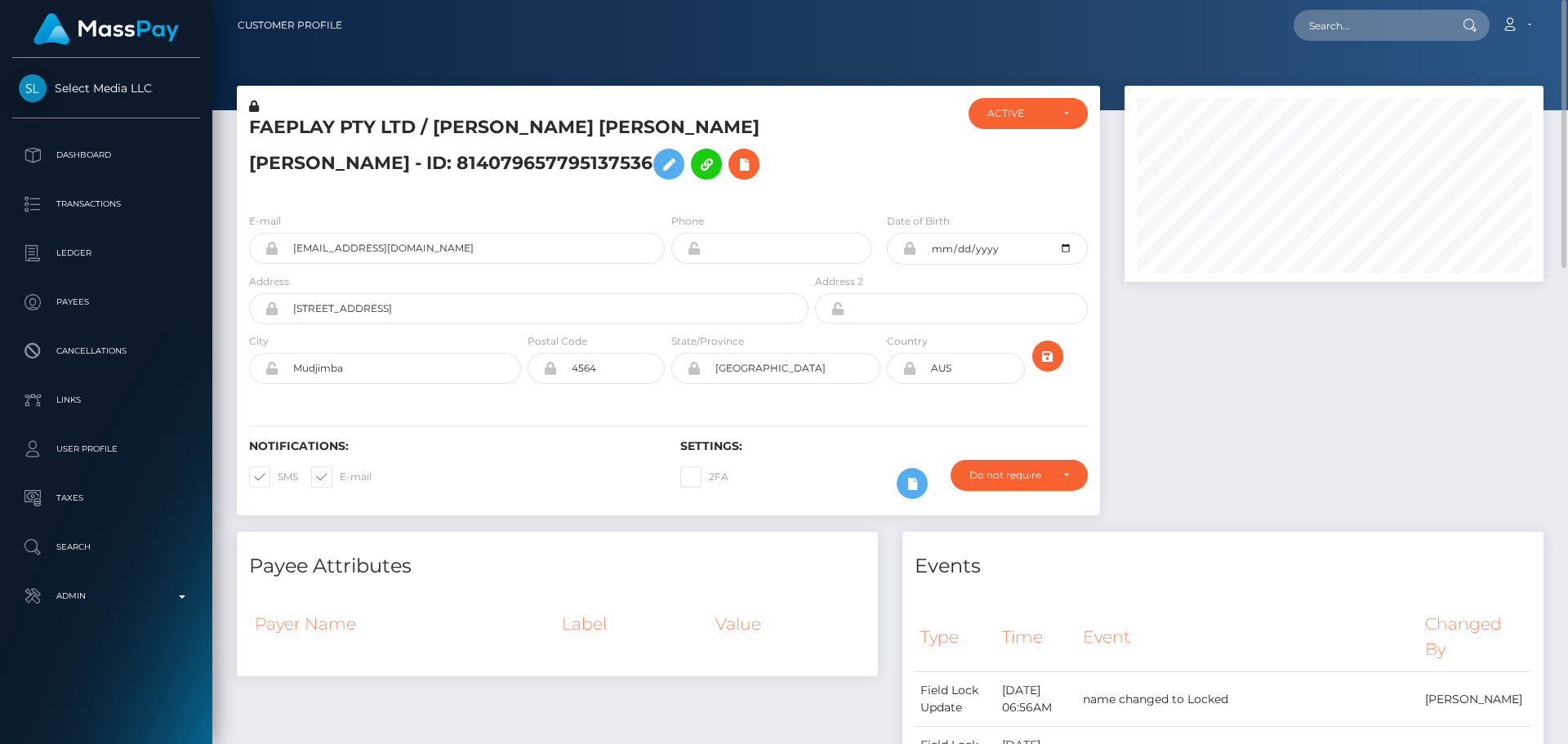
click at [276, 123] on h5 "FAEPLAY PTY LTD / [PERSON_NAME] [PERSON_NAME] [PERSON_NAME] - ID: 8140796577951…" at bounding box center [524, 151] width 551 height 73
drag, startPoint x: 276, startPoint y: 123, endPoint x: 404, endPoint y: 133, distance: 128.4
click at [404, 133] on h5 "FAEPLAY PTY LTD / [PERSON_NAME] [PERSON_NAME] [PERSON_NAME] - ID: 8140796577951…" at bounding box center [524, 151] width 551 height 73
copy h5 "FAEPLAY PTY LTD"
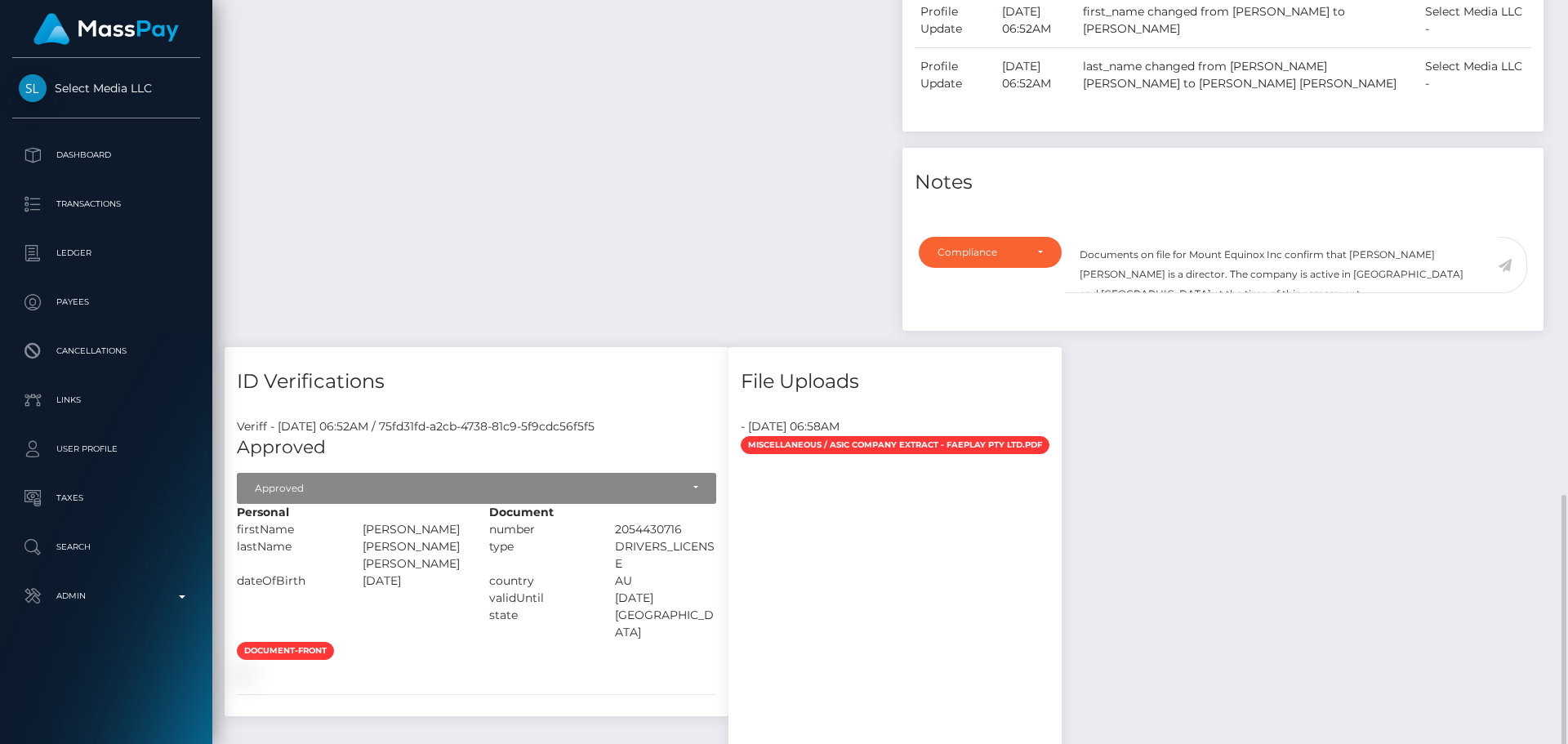
scroll to position [1143, 0]
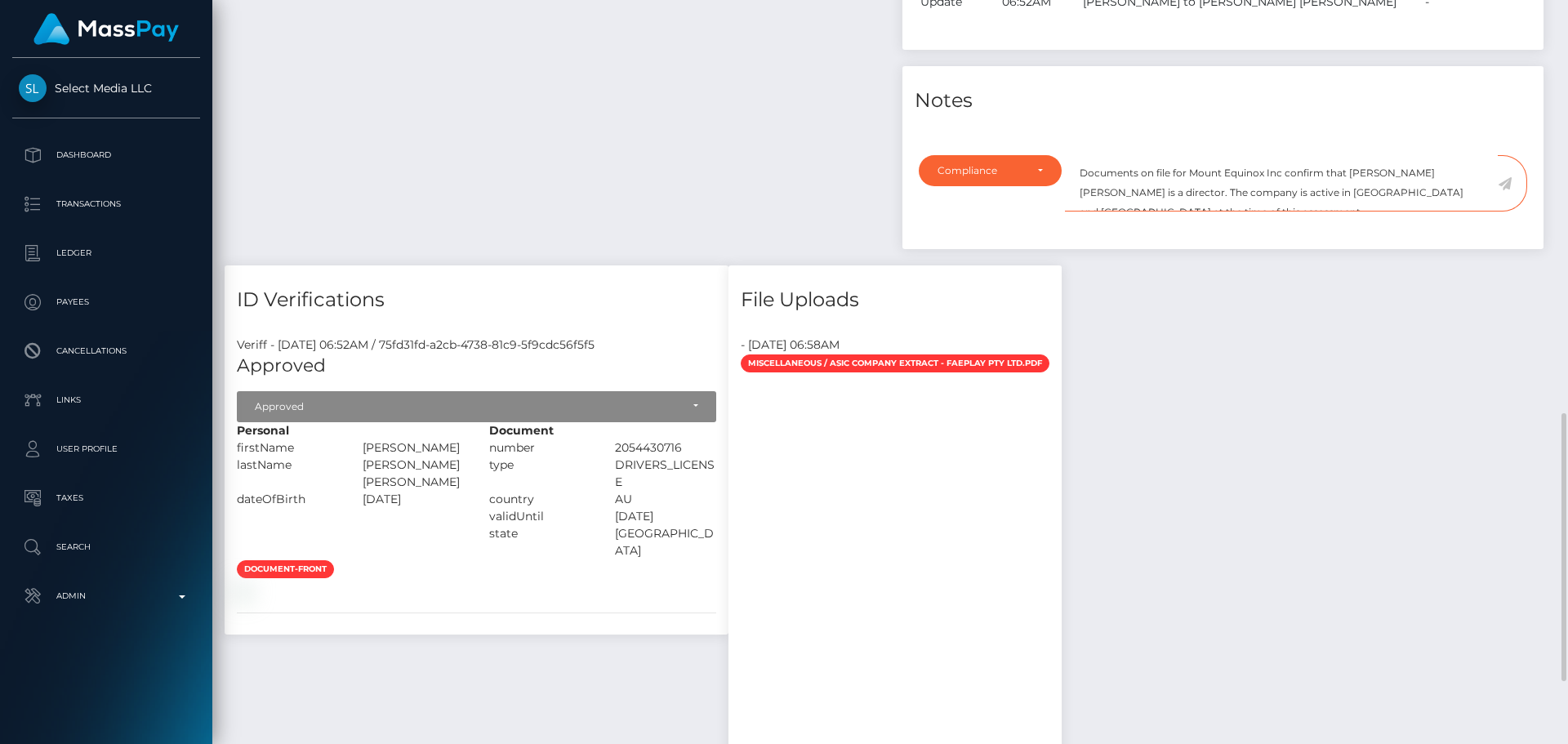
click at [1197, 174] on textarea "Documents on file for Mount Equinox Inc confirm that Kevin Jeffrey Bennett is a…" at bounding box center [1280, 184] width 432 height 57
drag, startPoint x: 1197, startPoint y: 174, endPoint x: 1273, endPoint y: 174, distance: 76.0
click at [1273, 174] on textarea "Documents on file for Mount Equinox Inc confirm that Kevin Jeffrey Bennett is a…" at bounding box center [1280, 184] width 432 height 57
paste textarea "FAEPLAY PTY LTD"
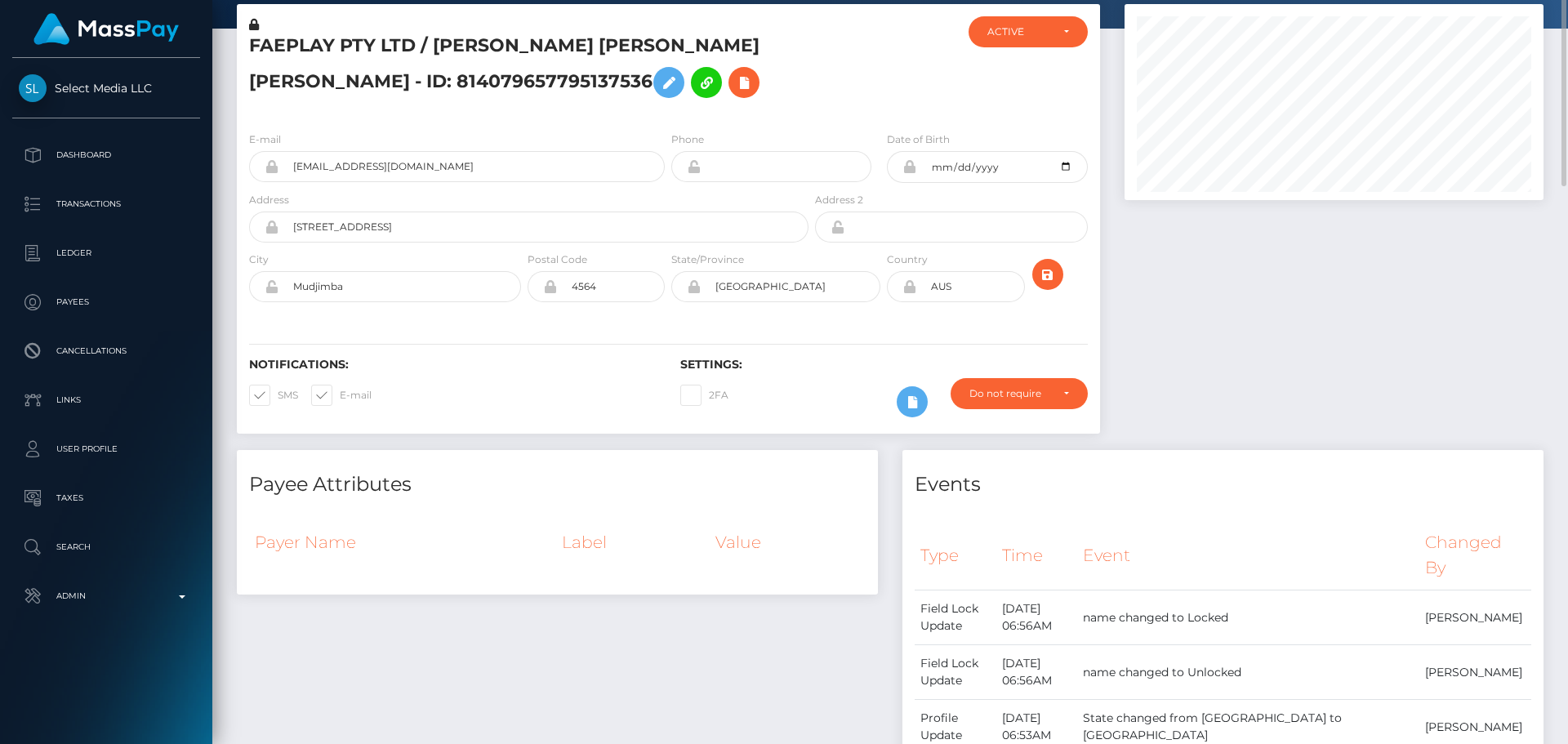
scroll to position [0, 0]
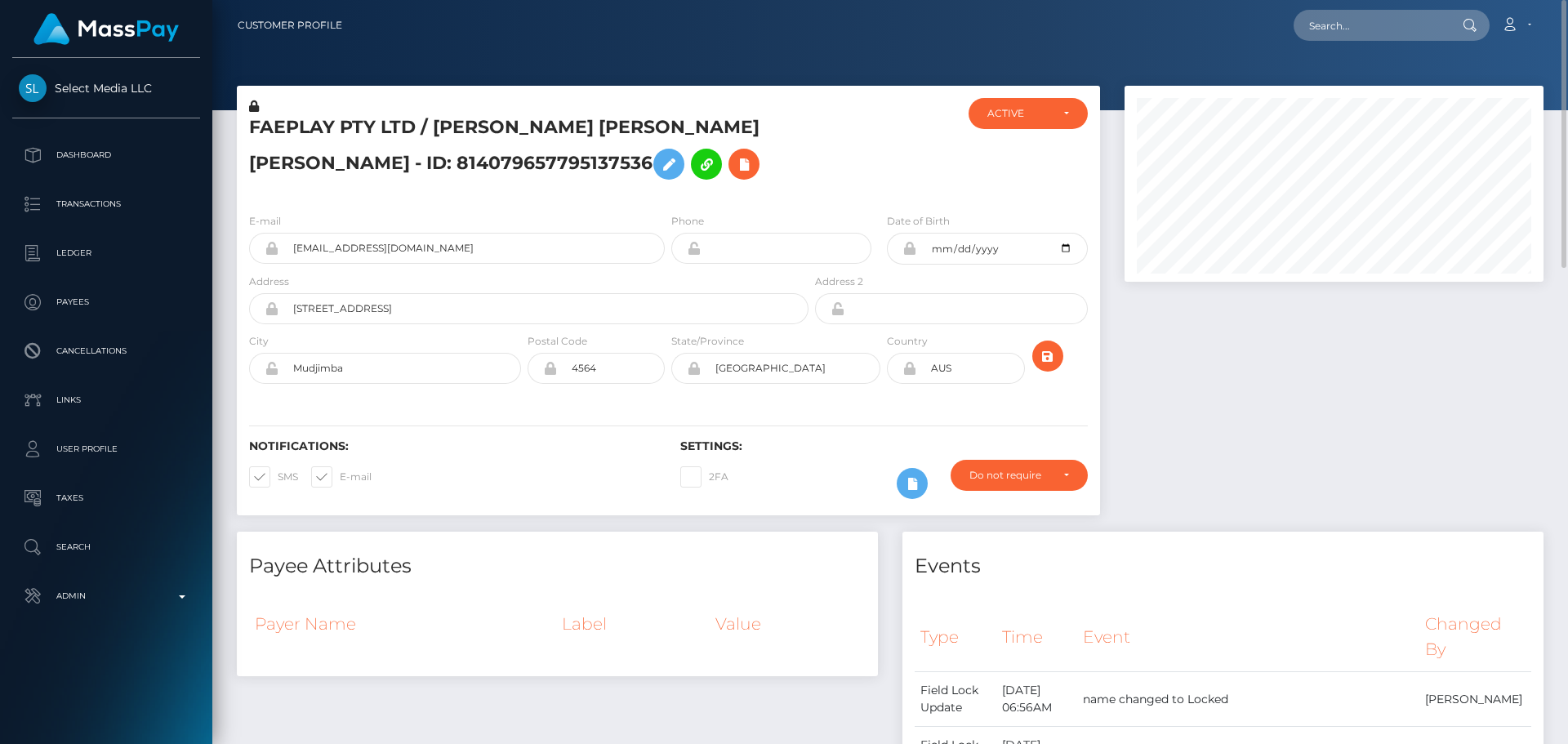
click at [452, 120] on h5 "FAEPLAY PTY LTD / [PERSON_NAME] [PERSON_NAME] [PERSON_NAME] - ID: 8140796577951…" at bounding box center [524, 151] width 551 height 73
drag, startPoint x: 452, startPoint y: 120, endPoint x: 640, endPoint y: 116, distance: 188.0
click at [640, 116] on h5 "FAEPLAY PTY LTD / [PERSON_NAME] [PERSON_NAME] [PERSON_NAME] - ID: 8140796577951…" at bounding box center [524, 151] width 551 height 73
copy h5 "LILY MAY HOLLOWAY DAVIES"
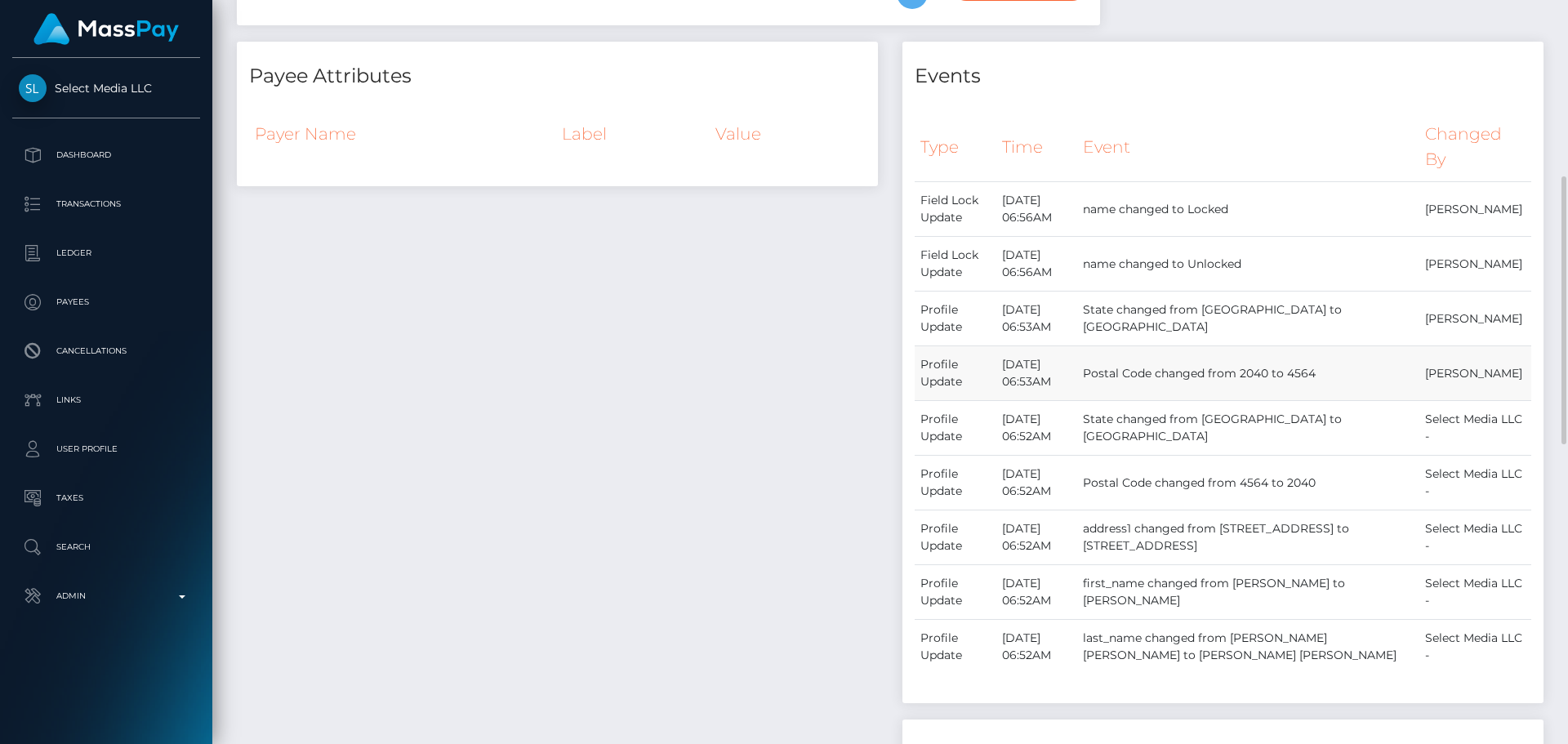
scroll to position [898, 0]
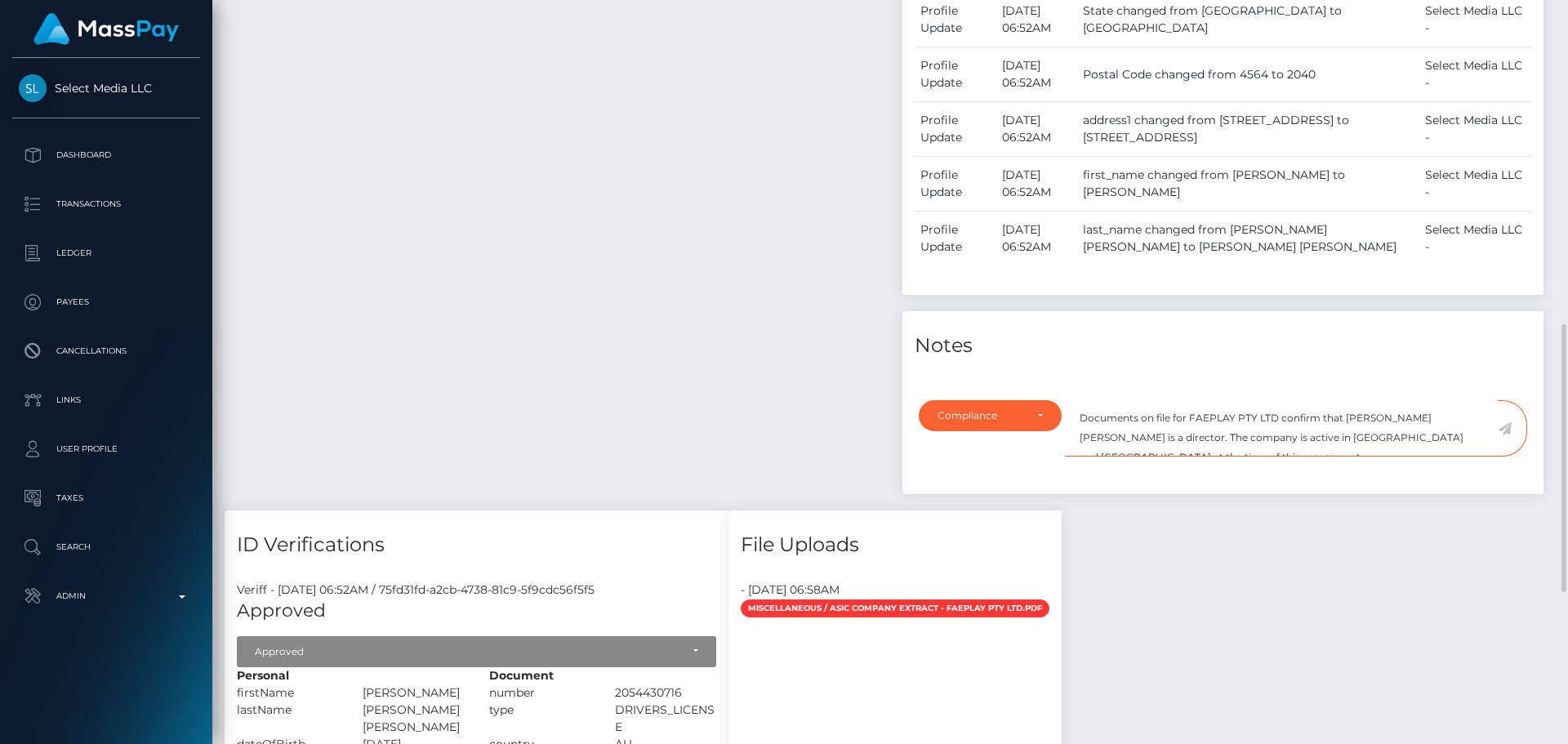
click at [1352, 415] on textarea "Documents on file for FAEPLAY PTY LTD confirm that Kevin Jeffrey Bennett is a d…" at bounding box center [1280, 429] width 432 height 57
drag, startPoint x: 1352, startPoint y: 415, endPoint x: 1414, endPoint y: 416, distance: 62.0
click at [1414, 416] on textarea "Documents on file for FAEPLAY PTY LTD confirm that Kevin Jeffrey Bennett is a d…" at bounding box center [1280, 429] width 432 height 57
paste textarea "LILY MAY HOLLOWAY DAVIES"
click at [1153, 437] on textarea "Documents on file for FAEPLAY PTY LTD confirm that LILY MAY HOLLOWAY DAVIES is …" at bounding box center [1280, 429] width 432 height 57
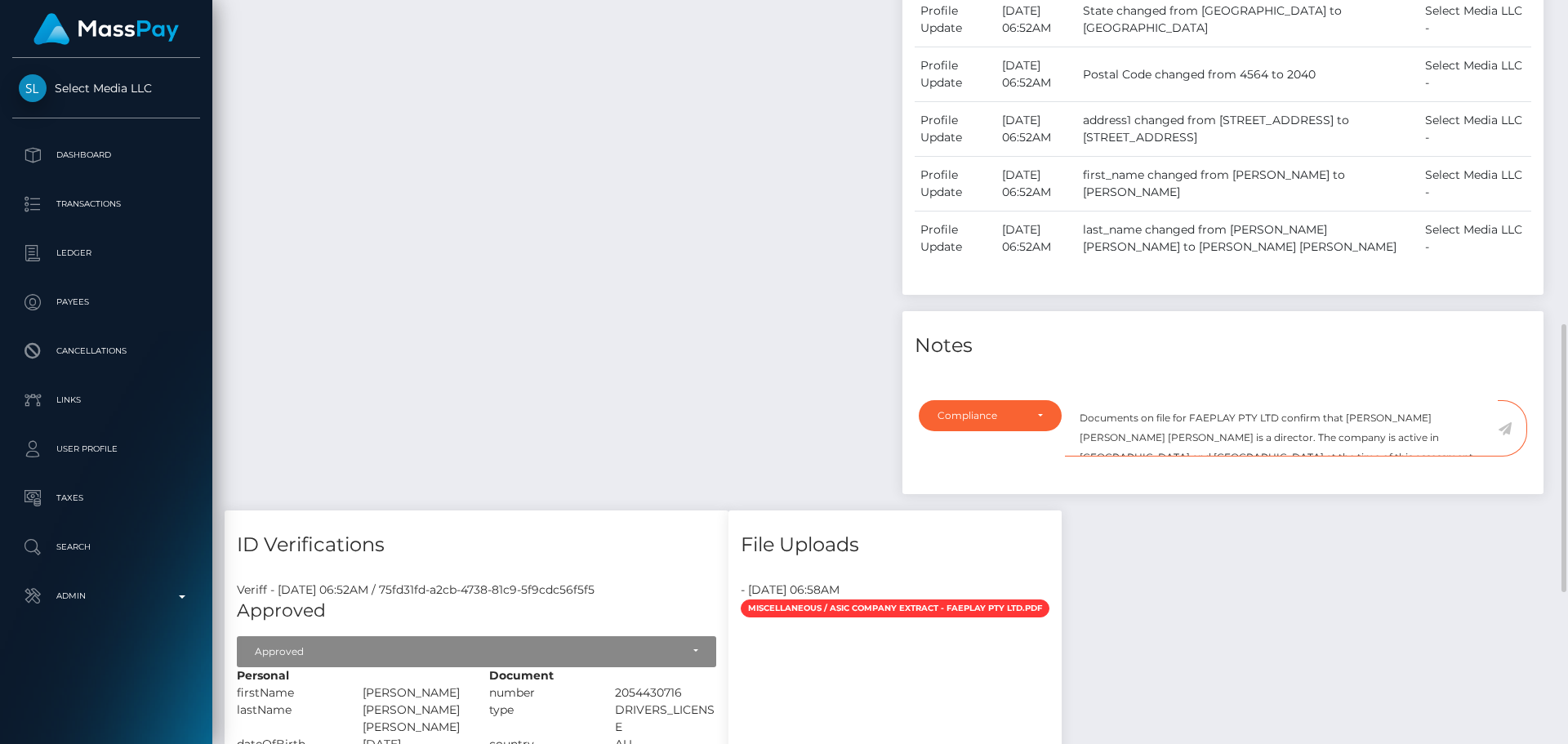
click at [1153, 437] on textarea "Documents on file for FAEPLAY PTY LTD confirm that LILY MAY HOLLOWAY DAVIES is …" at bounding box center [1280, 429] width 432 height 57
drag, startPoint x: 1312, startPoint y: 437, endPoint x: 1357, endPoint y: 437, distance: 45.0
click at [1357, 437] on textarea "Documents on file for FAEPLAY PTY LTD confirm that LILY MAY HOLLOWAY DAVIES is …" at bounding box center [1280, 429] width 432 height 57
paste textarea "SW"
click at [1181, 440] on textarea "Documents on file for FAEPLAY PTY LTD confirm that LILY MAY HOLLOWAY DAVIES is …" at bounding box center [1280, 429] width 432 height 57
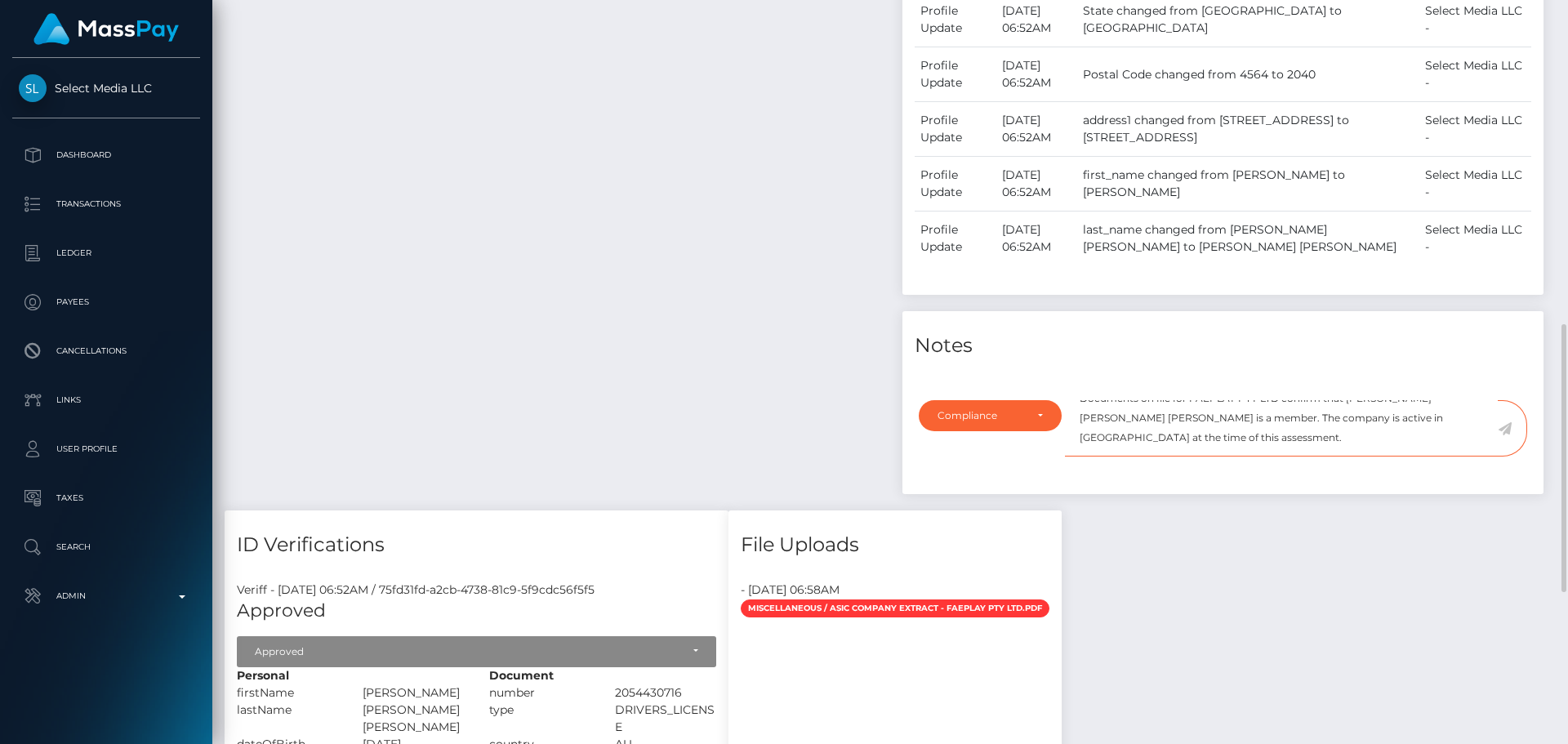
click at [1332, 417] on textarea "Documents on file for FAEPLAY PTY LTD confirm that LILY MAY HOLLOWAY DAVIES is …" at bounding box center [1280, 429] width 432 height 57
click at [1169, 442] on textarea "Documents on file for FAEPLAY PTY LTD confirm that [PERSON_NAME] [PERSON_NAME] …" at bounding box center [1280, 429] width 432 height 57
type textarea "Documents on file for FAEPLAY PTY LTD confirm that [PERSON_NAME] [PERSON_NAME] …"
click at [1506, 429] on icon at bounding box center [1504, 429] width 14 height 13
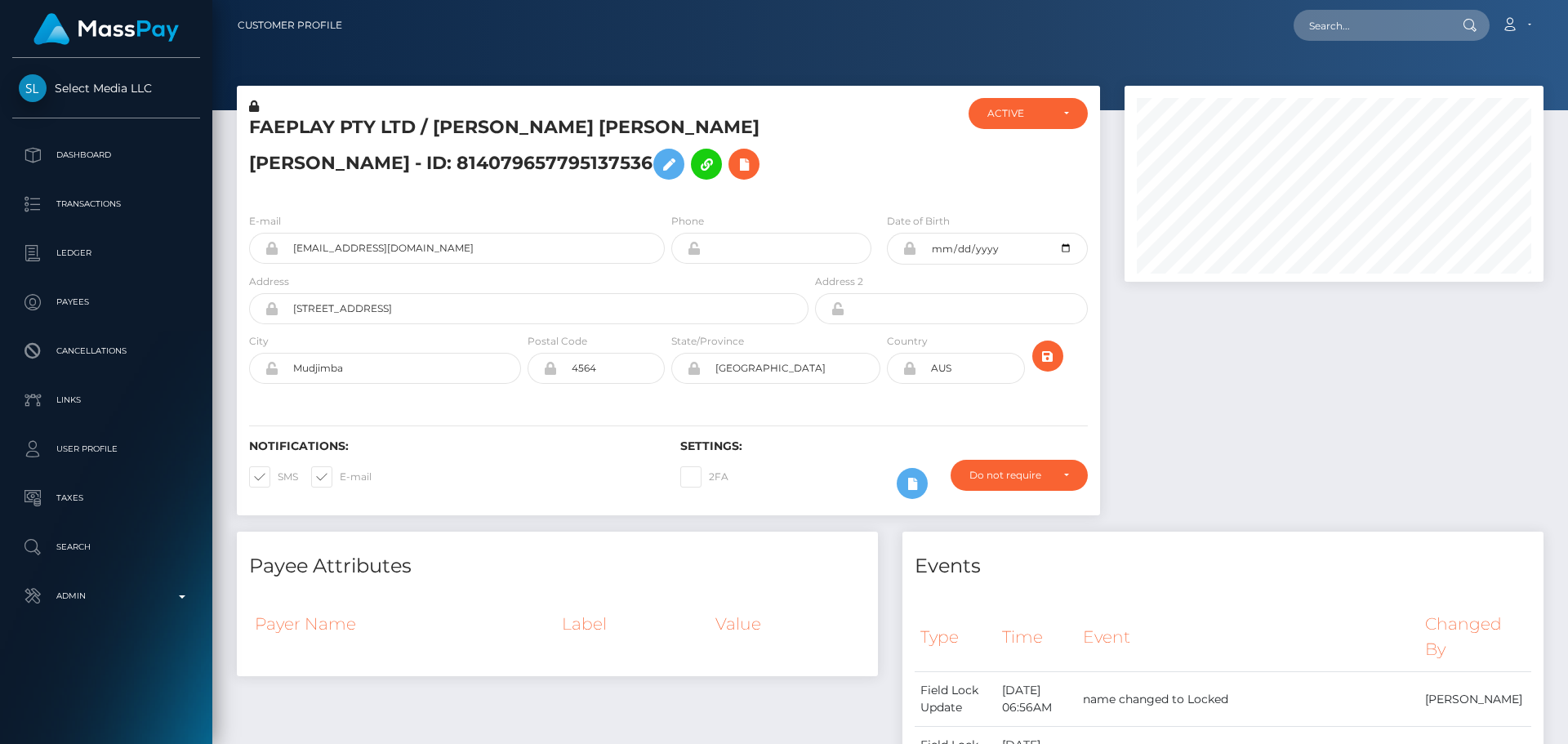
scroll to position [196, 419]
click at [777, 159] on h5 "FAEPLAY PTY LTD / [PERSON_NAME] [PERSON_NAME] [PERSON_NAME] - ID: 8140796577951…" at bounding box center [524, 151] width 551 height 73
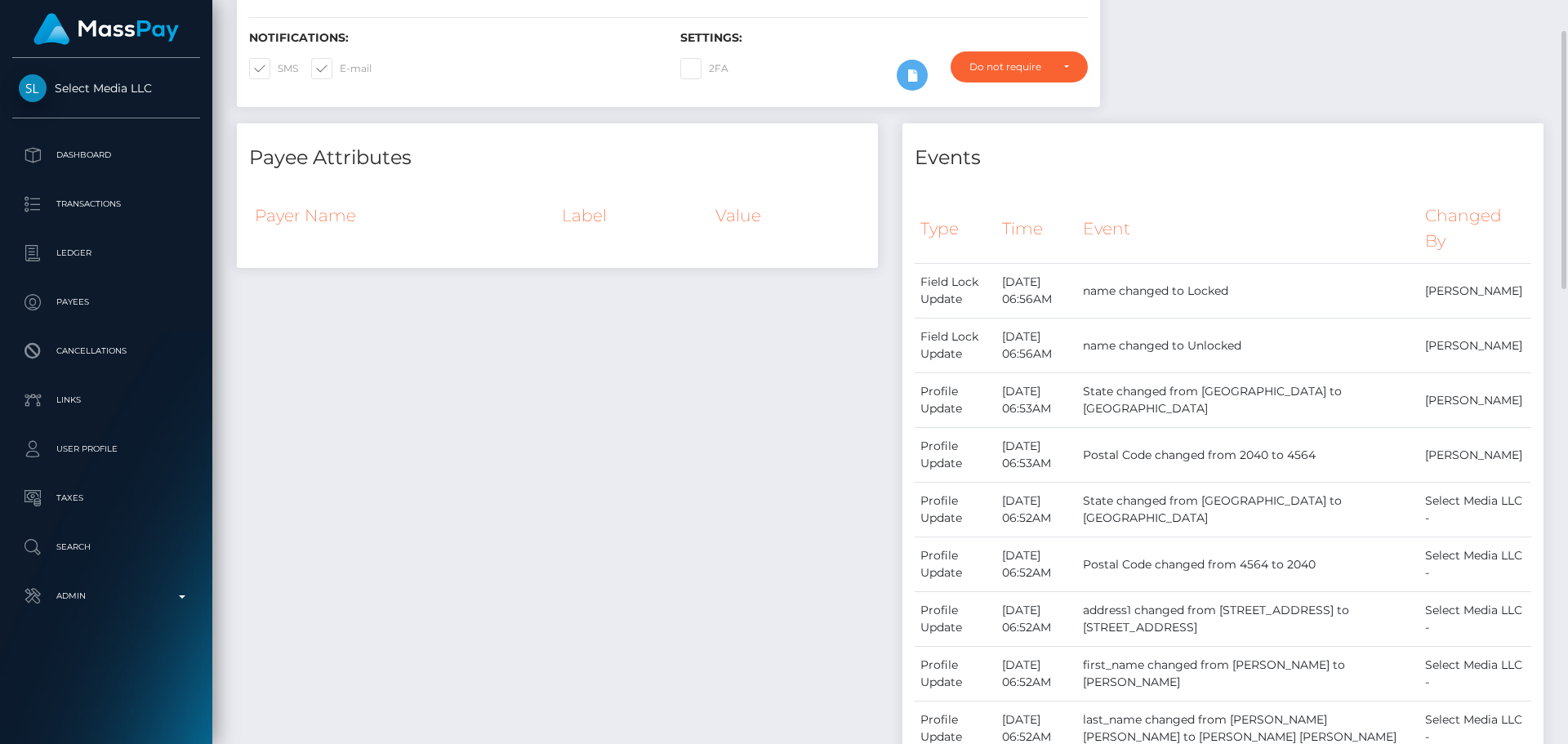
scroll to position [0, 0]
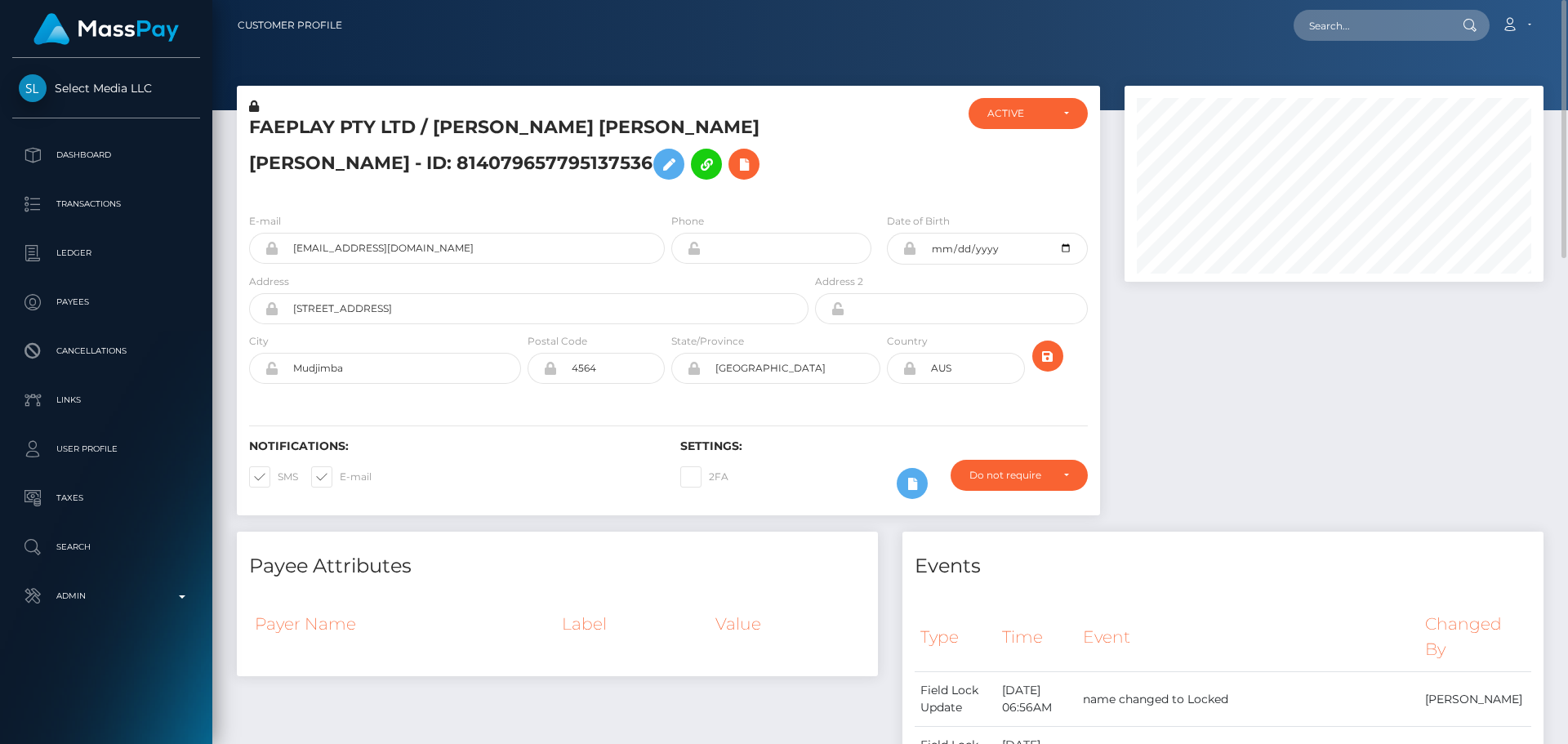
click at [502, 128] on h5 "FAEPLAY PTY LTD / [PERSON_NAME] [PERSON_NAME] [PERSON_NAME] - ID: 8140796577951…" at bounding box center [524, 151] width 551 height 73
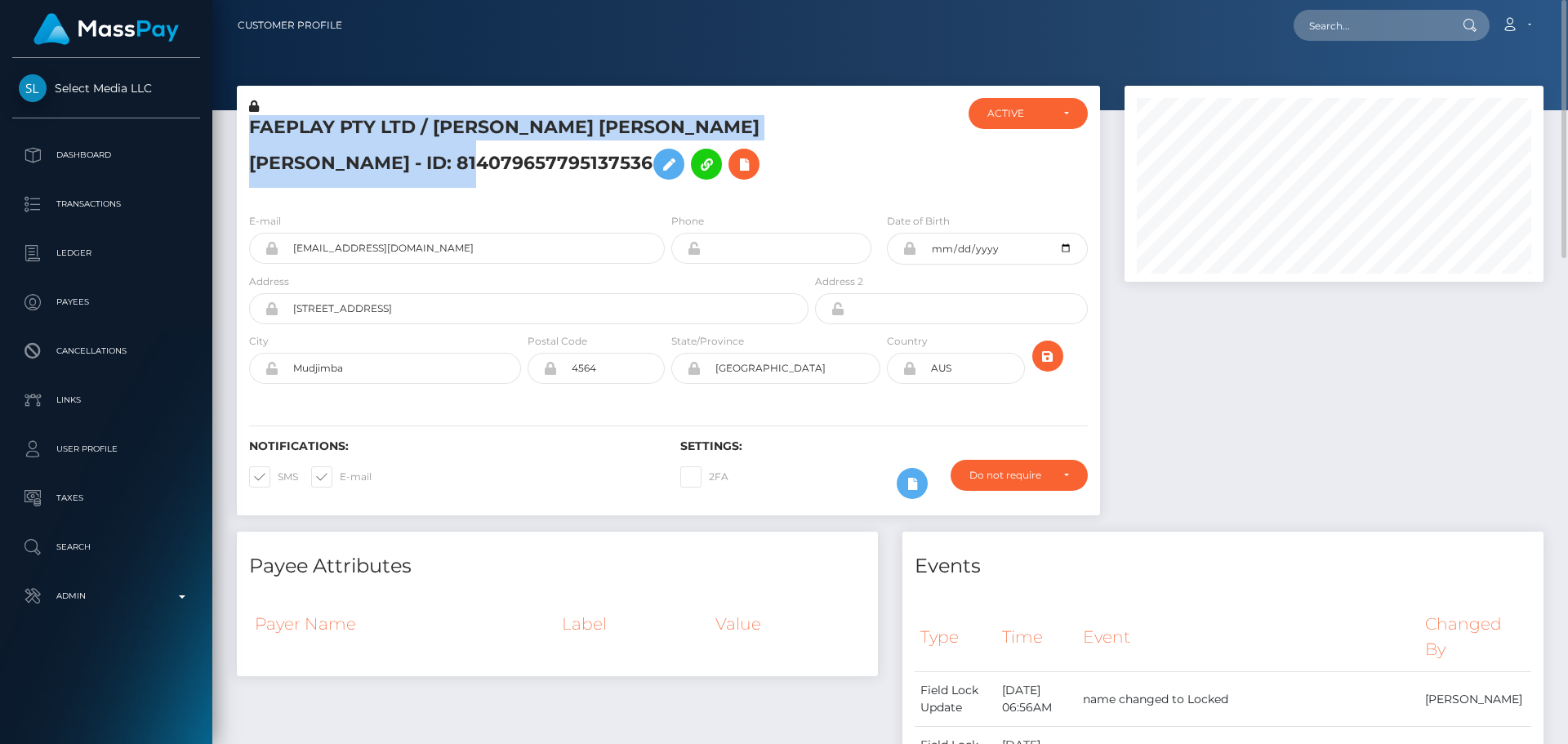
click at [502, 128] on h5 "FAEPLAY PTY LTD / [PERSON_NAME] [PERSON_NAME] [PERSON_NAME] - ID: 8140796577951…" at bounding box center [524, 151] width 551 height 73
copy h5 "FAEPLAY PTY LTD / [PERSON_NAME] [PERSON_NAME] [PERSON_NAME] - ID: 8140796577951…"
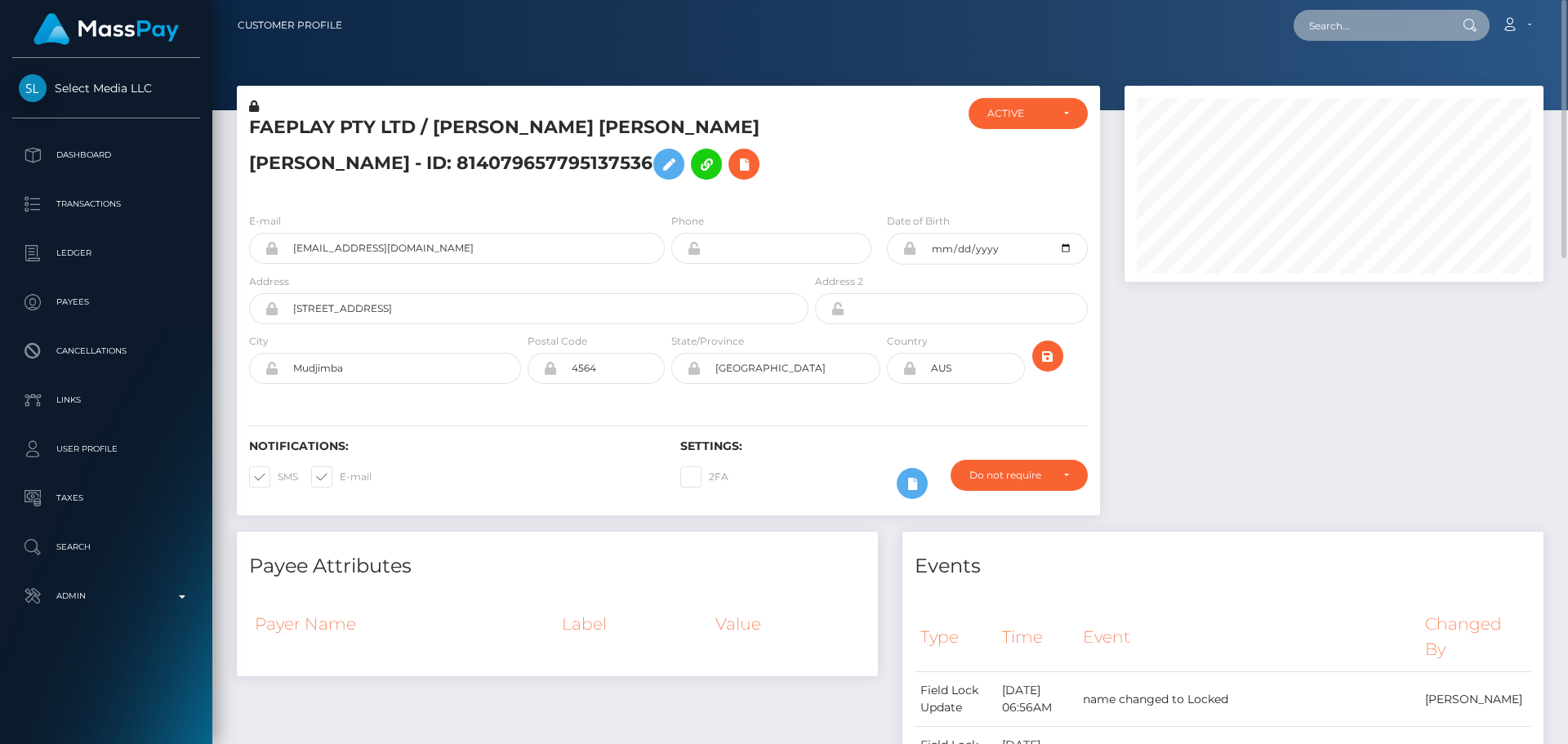
click at [1346, 27] on input "text" at bounding box center [1370, 25] width 153 height 31
paste input "378587507576545280"
type input "378587507576545280"
